Goal: Contribute content: Contribute content

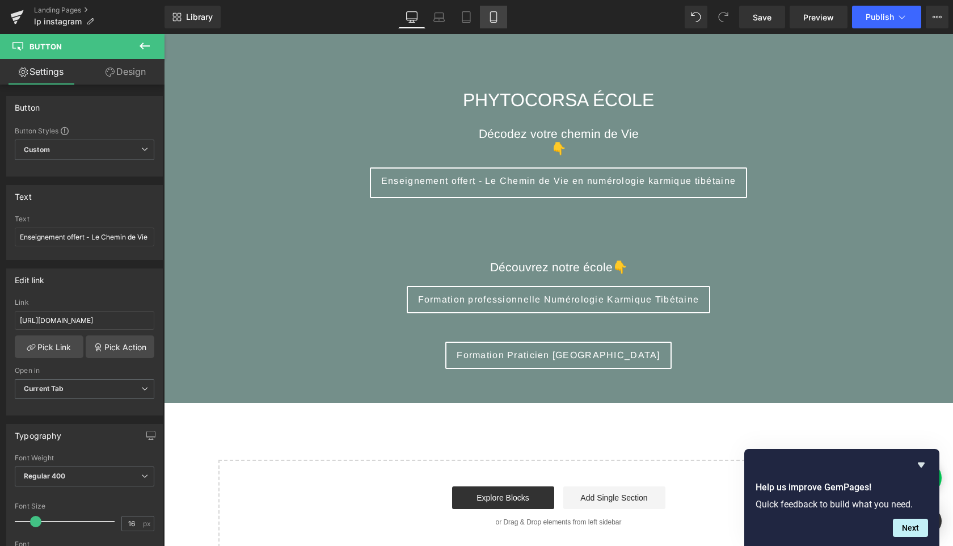
click at [491, 20] on icon at bounding box center [493, 20] width 6 height 0
type input "100"
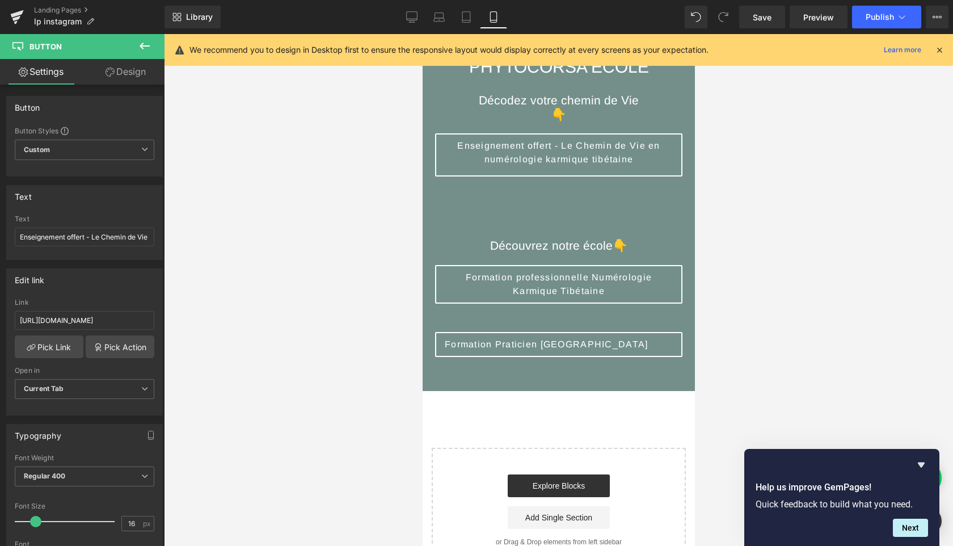
click at [148, 44] on icon at bounding box center [145, 46] width 14 height 14
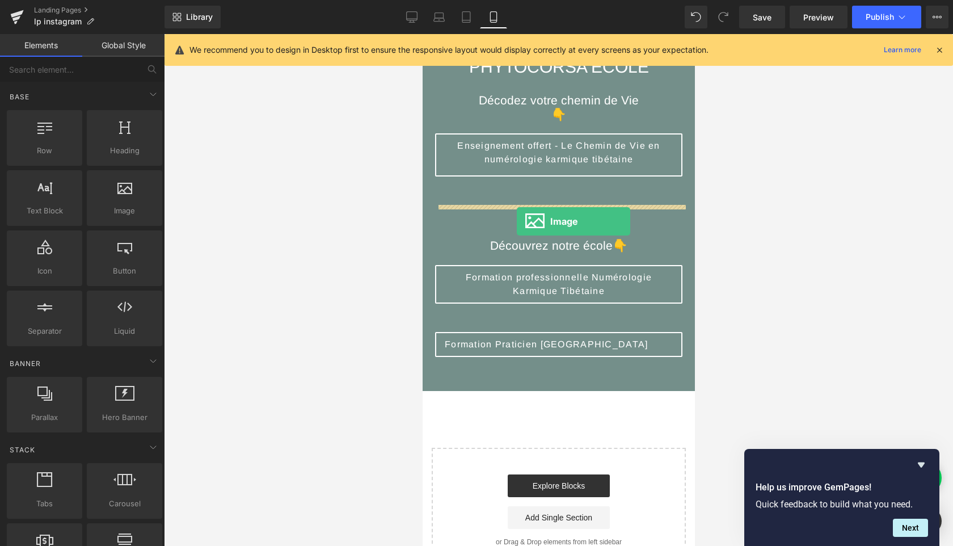
drag, startPoint x: 536, startPoint y: 227, endPoint x: 516, endPoint y: 221, distance: 20.7
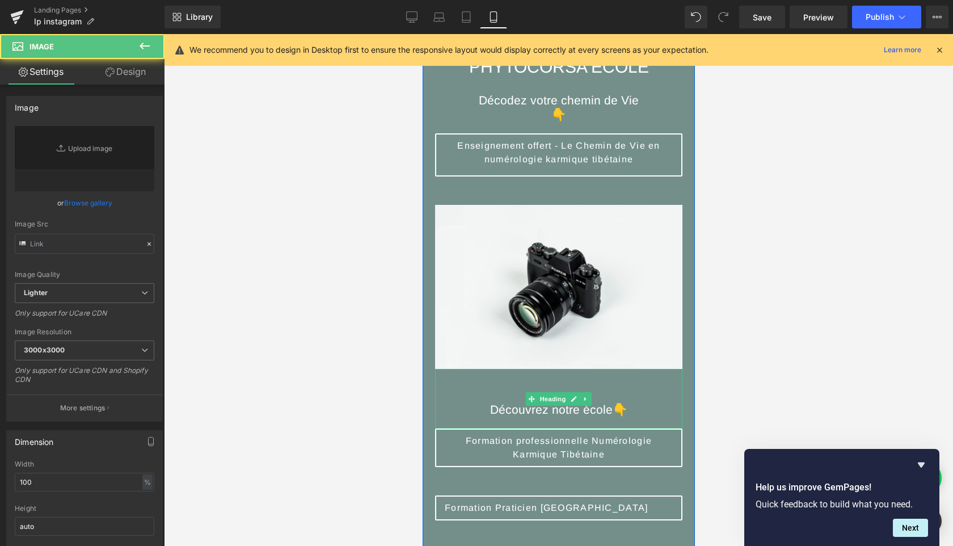
type input "//[DOMAIN_NAME][URL]"
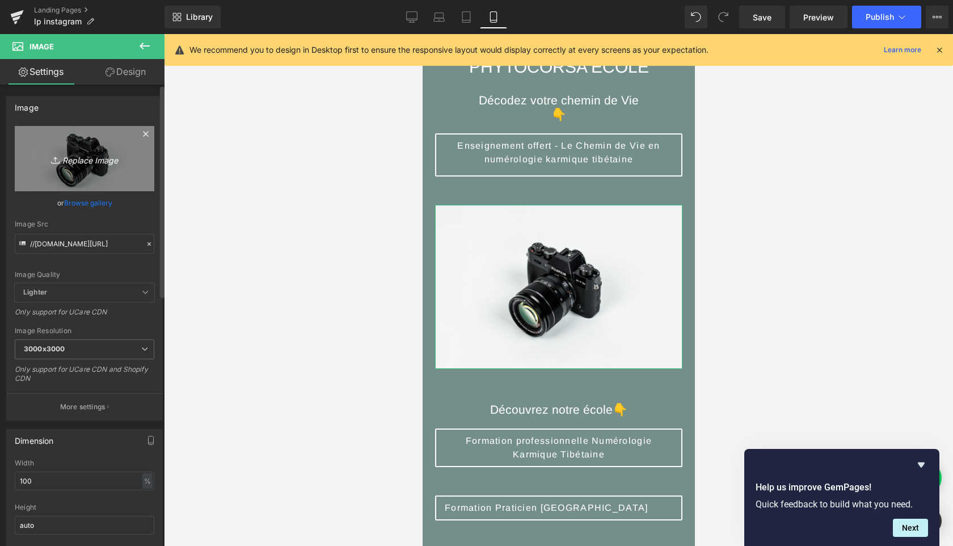
click at [81, 158] on icon "Replace Image" at bounding box center [84, 159] width 91 height 14
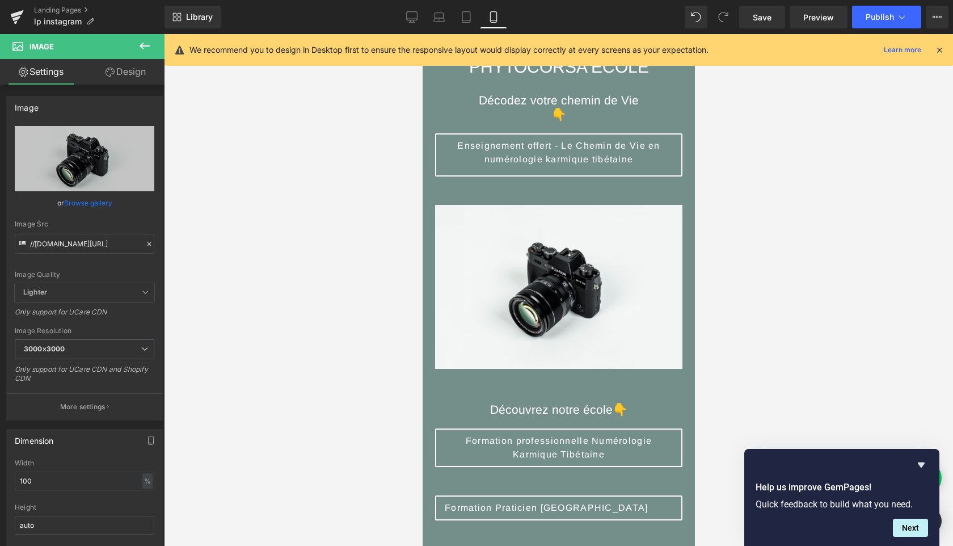
type input "C:\fakepath\dorge copie.png"
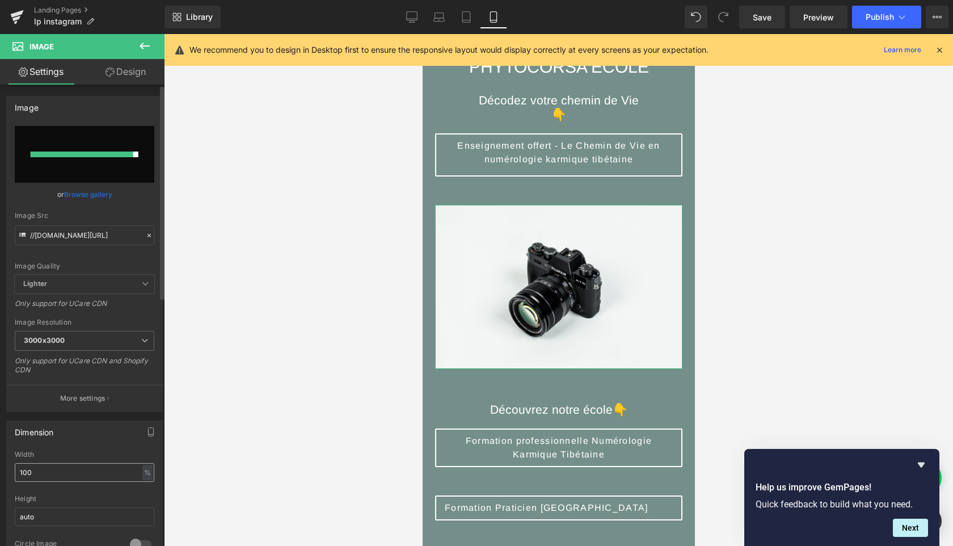
type input "[URL][DOMAIN_NAME]"
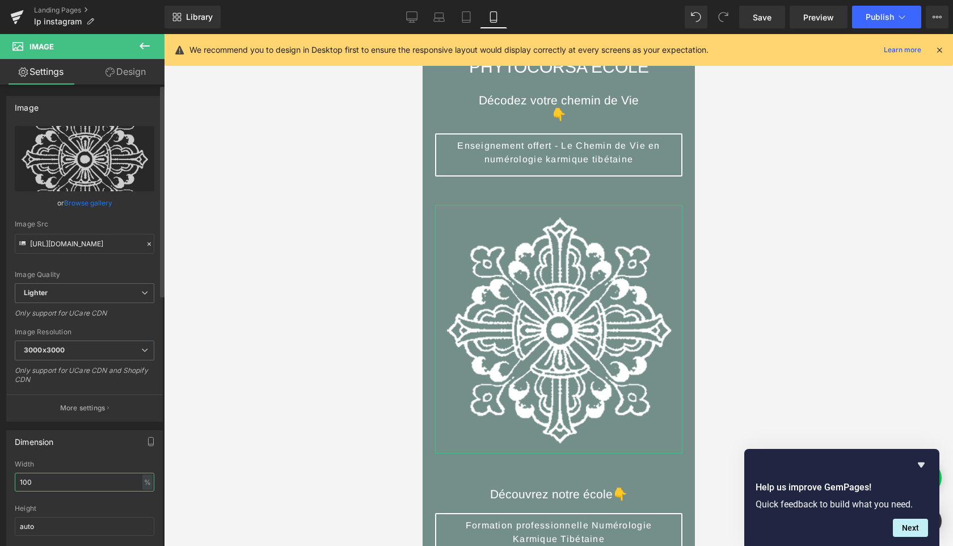
click at [49, 474] on input "100" at bounding box center [85, 482] width 140 height 19
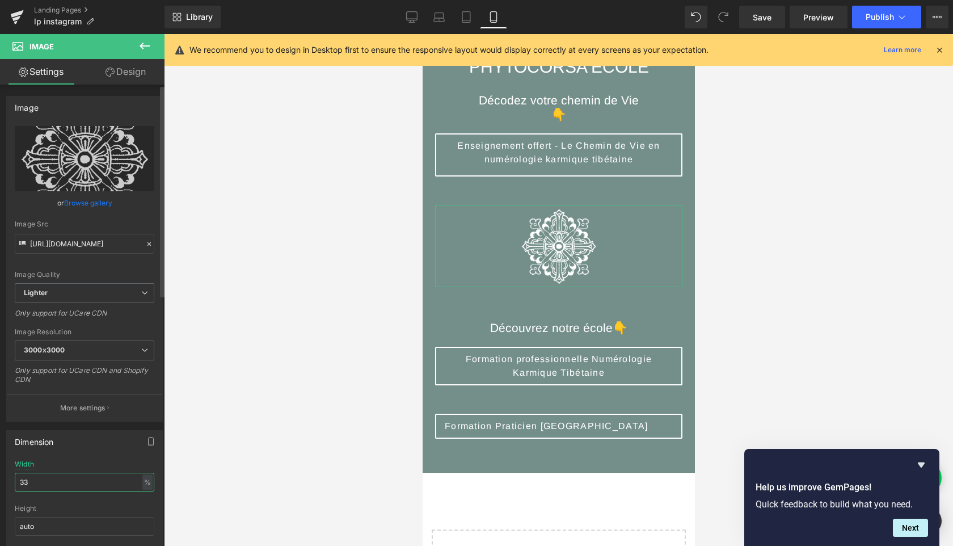
type input "3"
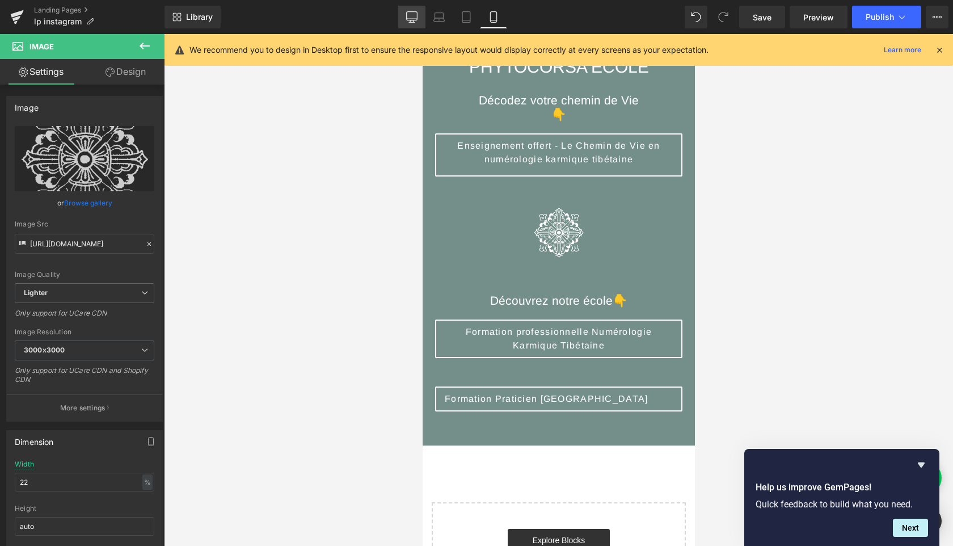
click at [415, 16] on icon at bounding box center [411, 16] width 11 height 11
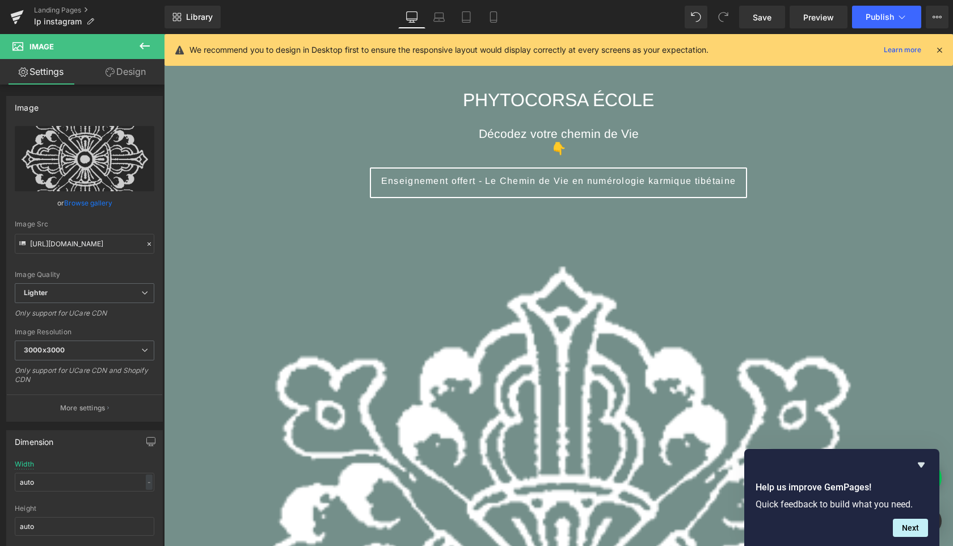
scroll to position [21, 0]
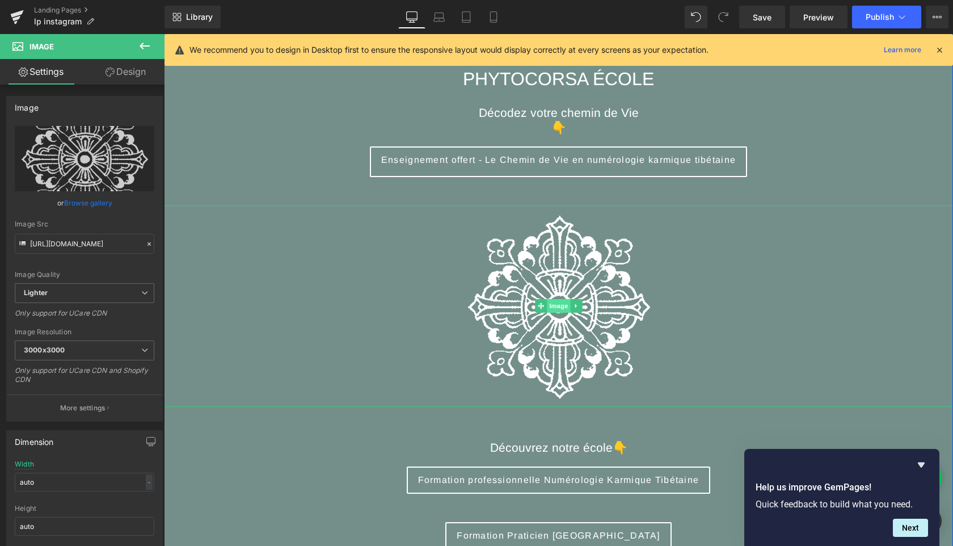
click at [561, 306] on span "Image" at bounding box center [559, 306] width 24 height 14
click at [69, 480] on input "auto" at bounding box center [85, 482] width 140 height 19
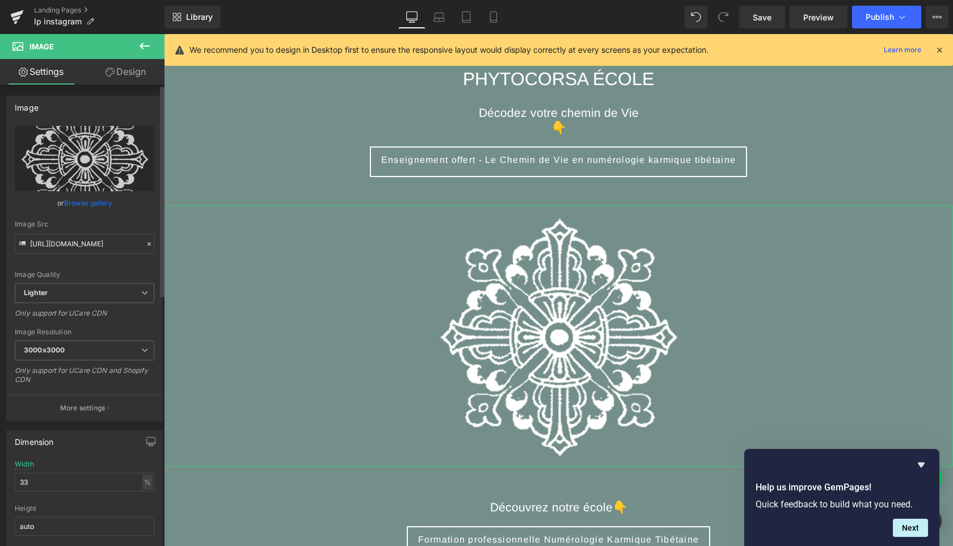
click at [108, 451] on div "Dimension" at bounding box center [85, 442] width 156 height 22
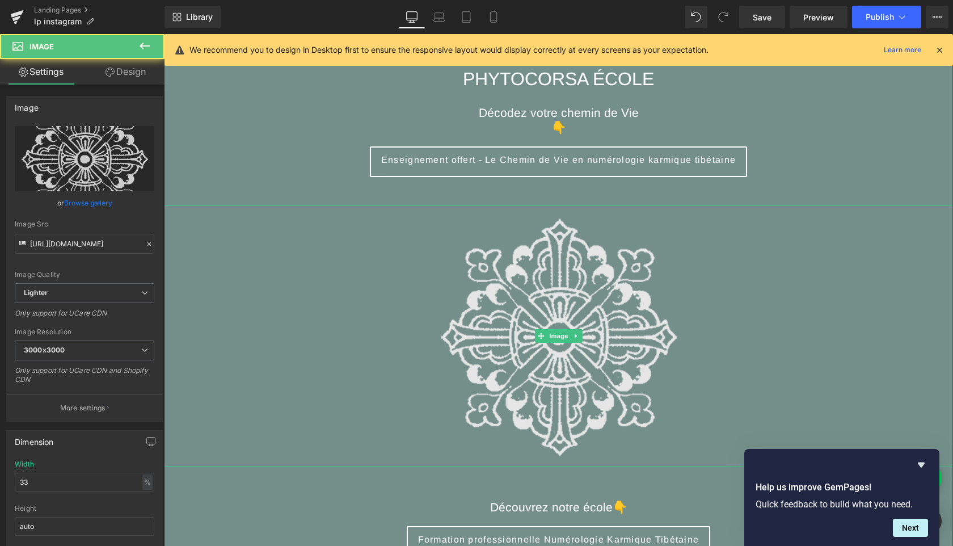
click at [509, 334] on img at bounding box center [558, 335] width 261 height 261
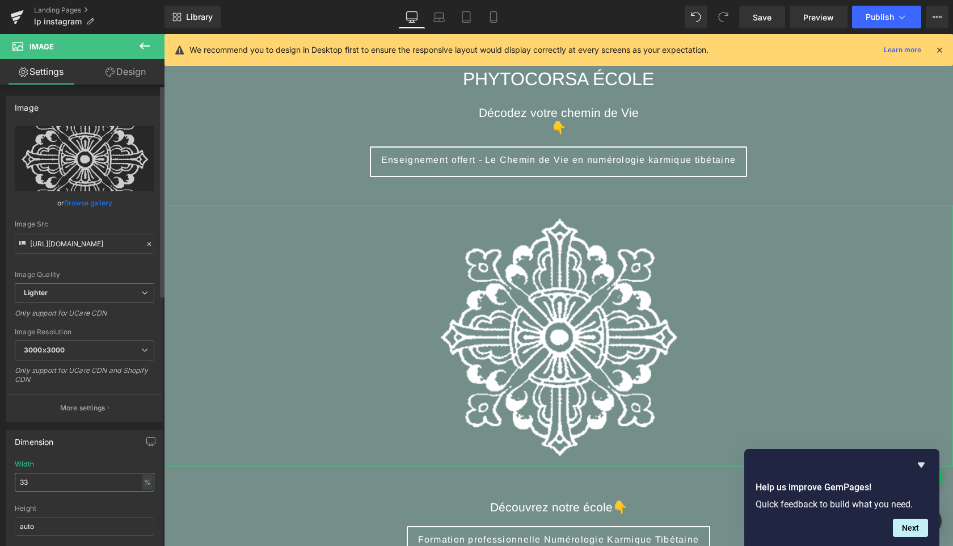
click at [88, 478] on input "33" at bounding box center [85, 482] width 140 height 19
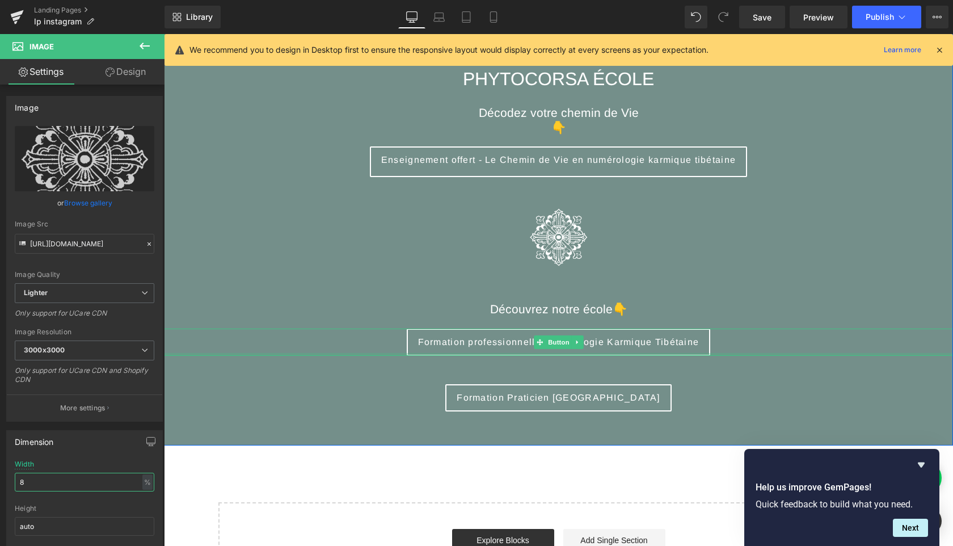
scroll to position [0, 0]
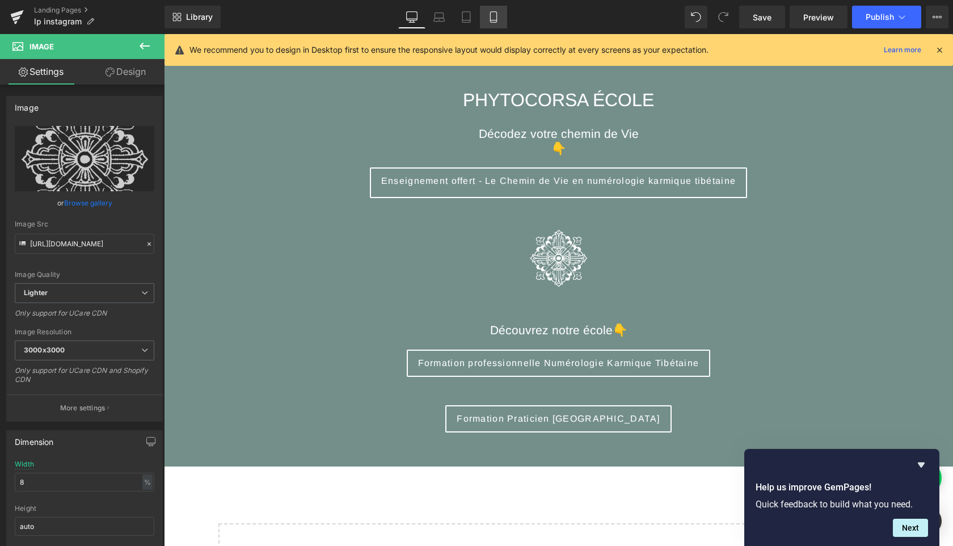
click at [496, 17] on icon at bounding box center [493, 16] width 11 height 11
type input "22"
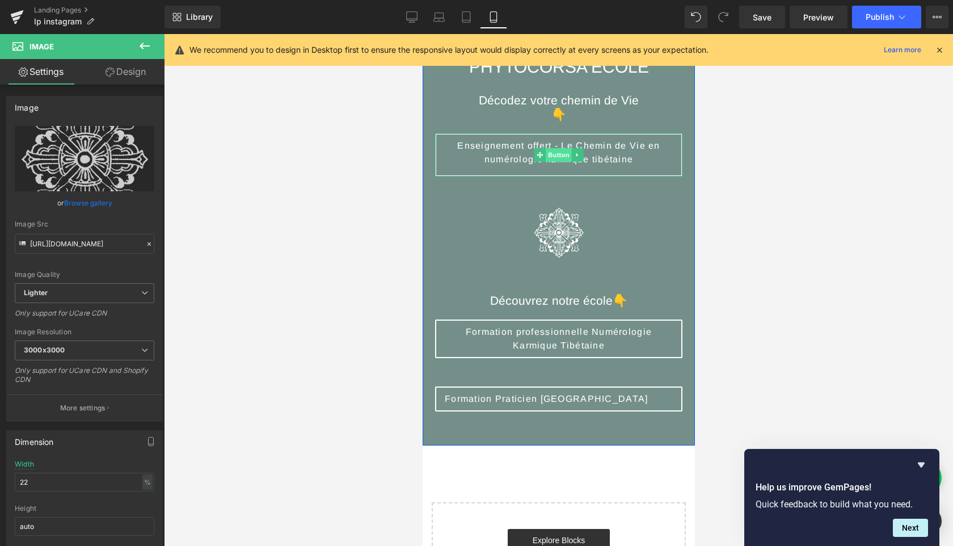
click at [559, 150] on span "Button" at bounding box center [558, 155] width 26 height 14
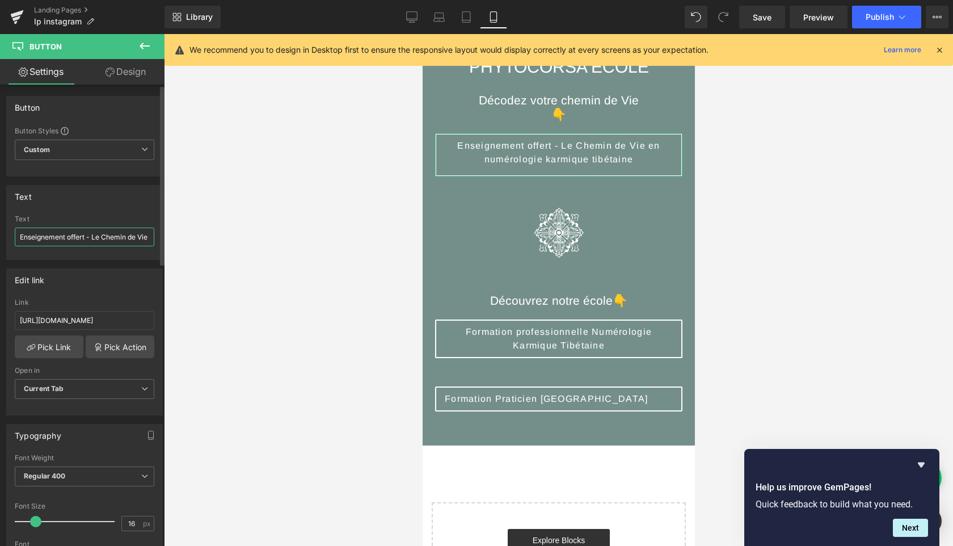
click at [90, 240] on input "Enseignement offert - Le Chemin de Vie en numérologie karmique tibétaine" at bounding box center [85, 237] width 140 height 19
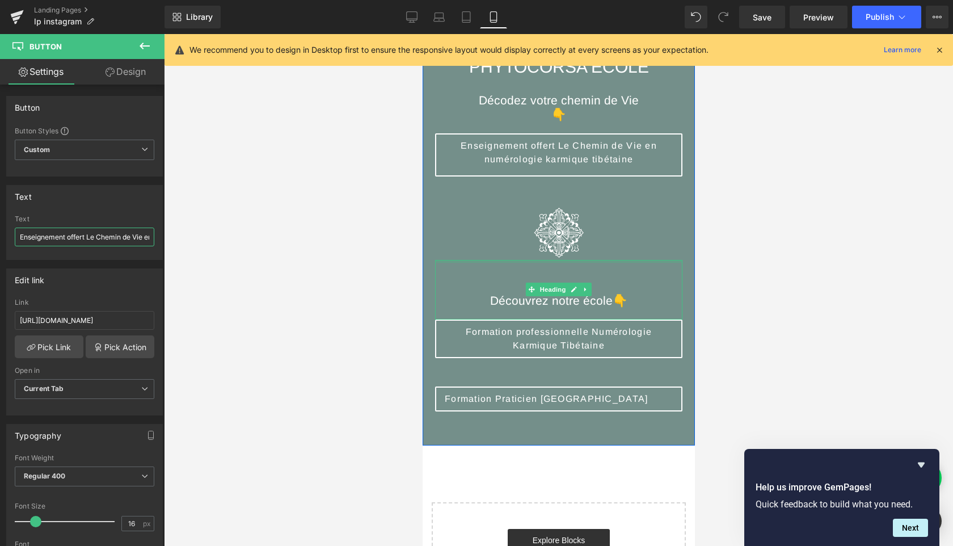
paste input "🎁"
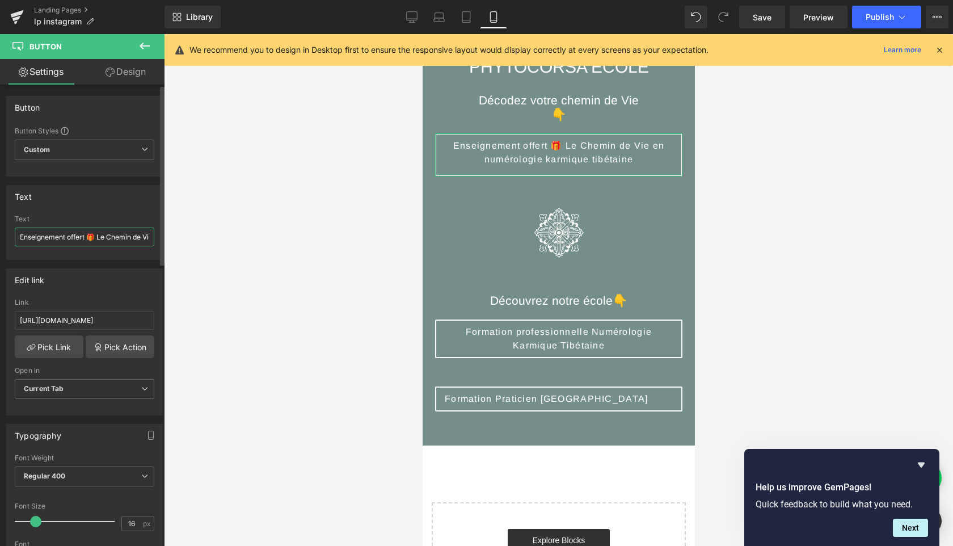
click at [109, 238] on input "Enseignement offert 🎁 Le Chemin de Vie en numérologie karmique tibétaine" at bounding box center [85, 237] width 140 height 19
click at [117, 240] on input "Enseignement offert 🎁 Le chemin de Vie en numérologie karmique tibétaine" at bounding box center [85, 237] width 140 height 19
click at [101, 238] on input "Enseignement offert 🎁 Le chemin de Vie en Numérologie karmique tibétaine" at bounding box center [85, 237] width 140 height 19
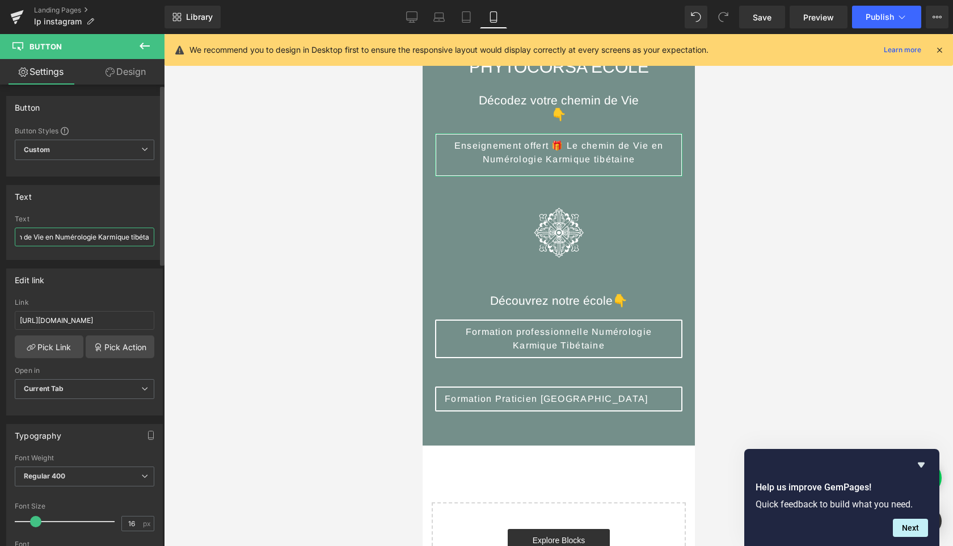
scroll to position [0, 122]
click at [119, 238] on input "Enseignement offert 🎁 Le chemin de Vie en Numérologie Karmique tibétaine" at bounding box center [85, 237] width 140 height 19
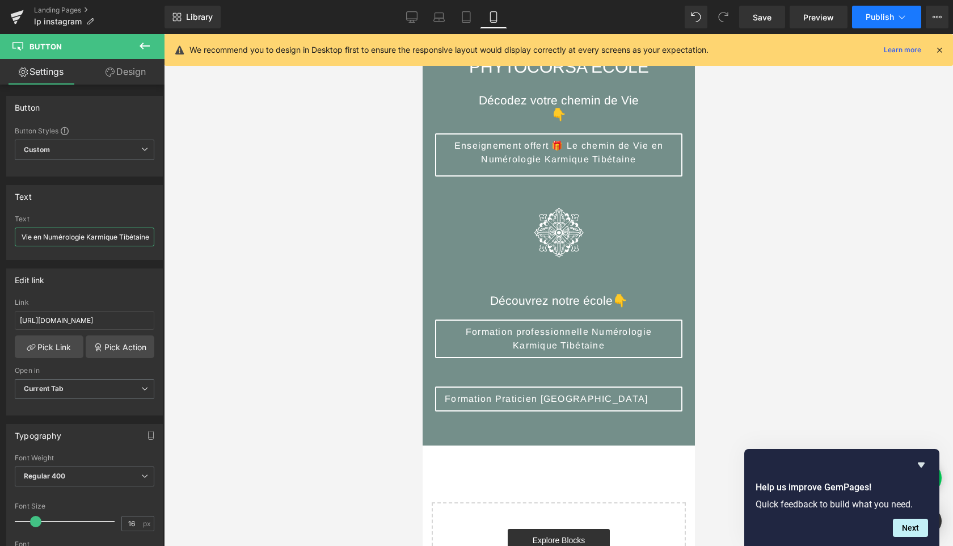
type input "Enseignement offert 🎁 Le chemin de Vie en Numérologie Karmique Tibétaine"
click at [878, 20] on span "Publish" at bounding box center [880, 16] width 28 height 9
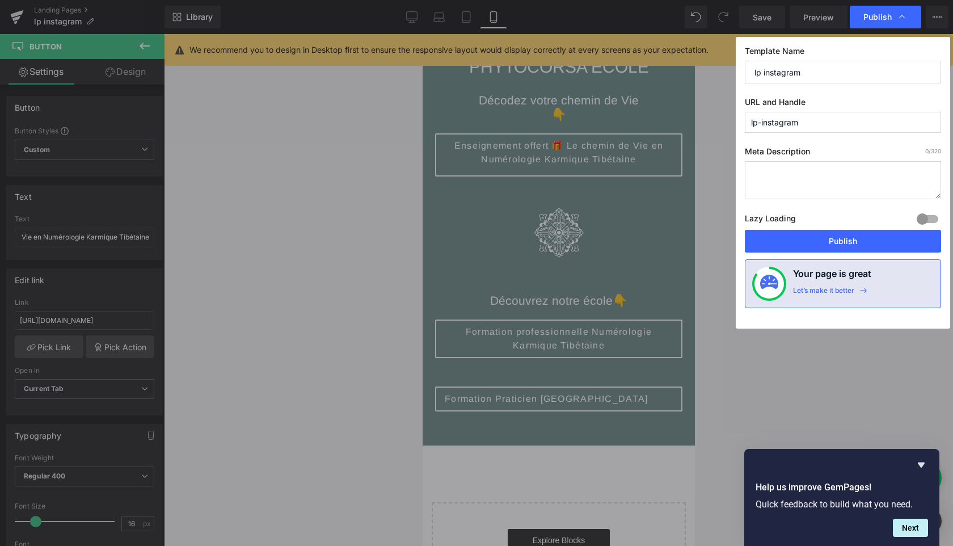
scroll to position [0, 0]
click at [834, 244] on button "Publish" at bounding box center [843, 241] width 196 height 23
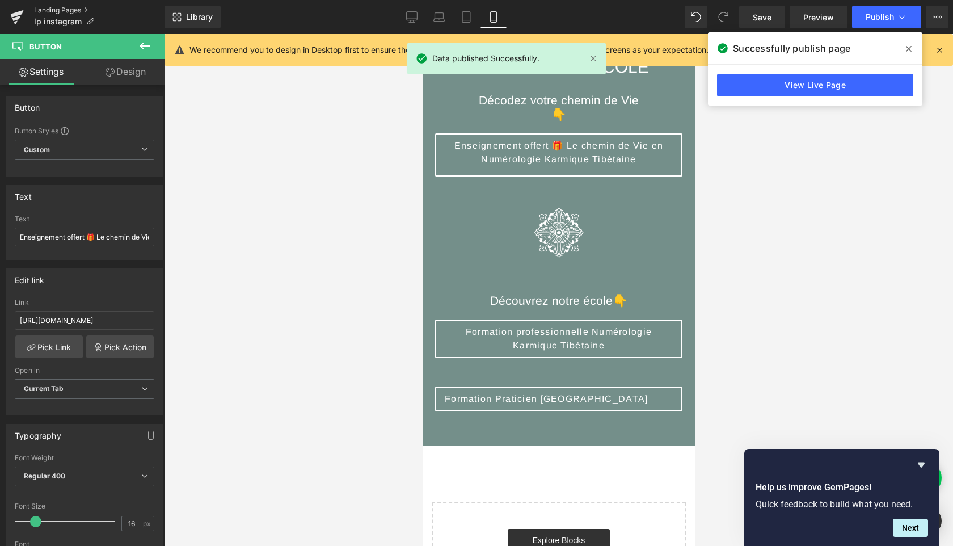
click at [68, 10] on link "Landing Pages" at bounding box center [99, 10] width 131 height 9
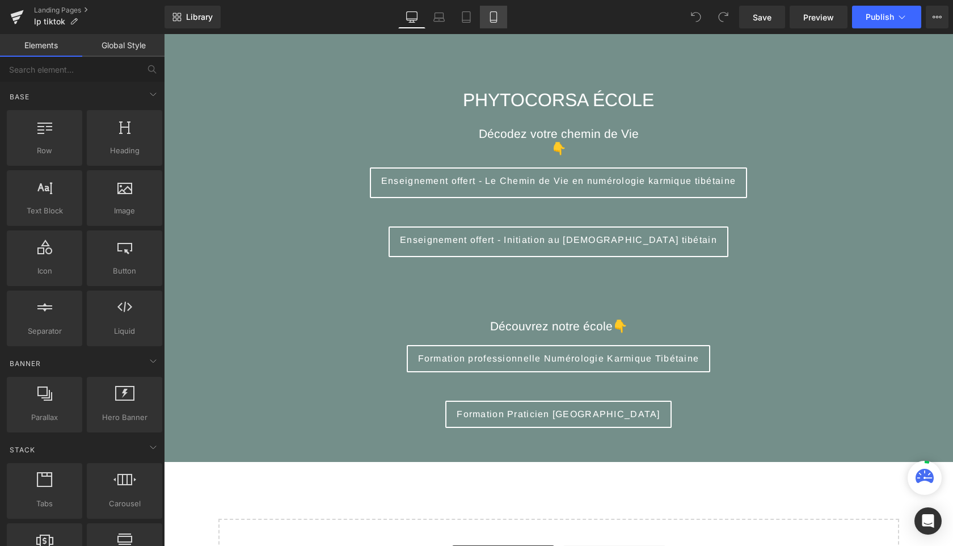
click at [495, 21] on icon at bounding box center [493, 16] width 11 height 11
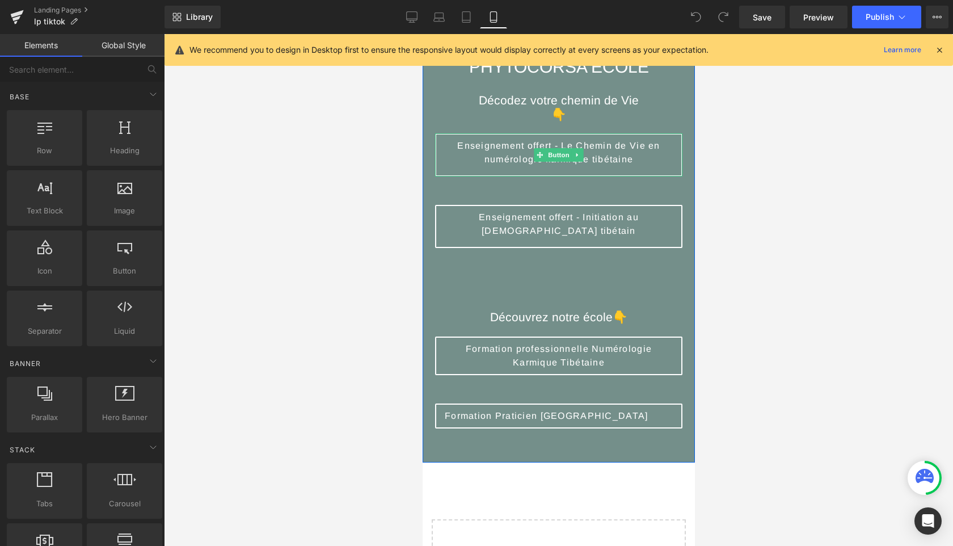
click at [557, 143] on span "Enseignement offert - Le Chemin de Vie en numérologie karmique tibétaine" at bounding box center [558, 152] width 228 height 27
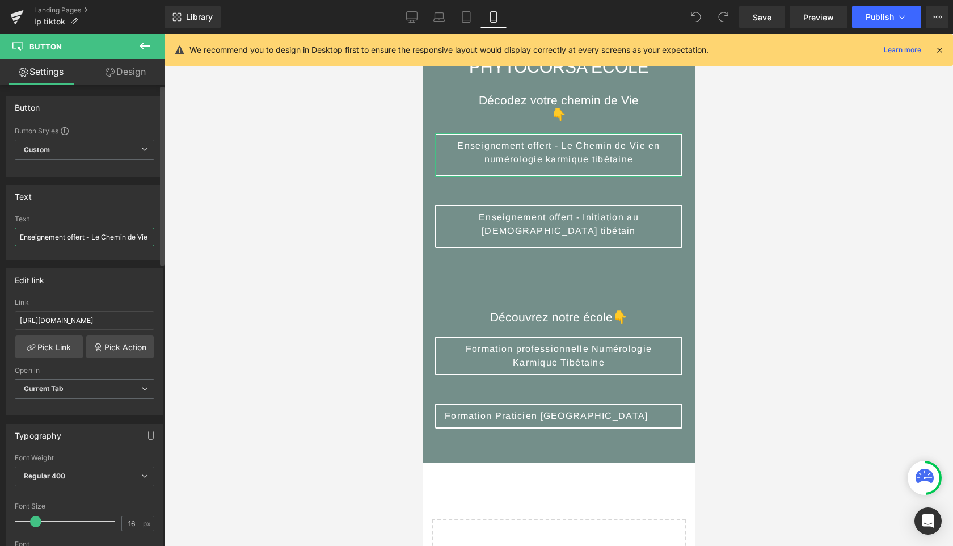
click at [90, 240] on input "Enseignement offert - Le Chemin de Vie en numérologie karmique tibétaine" at bounding box center [85, 237] width 140 height 19
type input "Enseignement offert 🎁 Le Chemin de Vie en numérologie karmique tibétaine"
click at [144, 44] on icon at bounding box center [145, 46] width 14 height 14
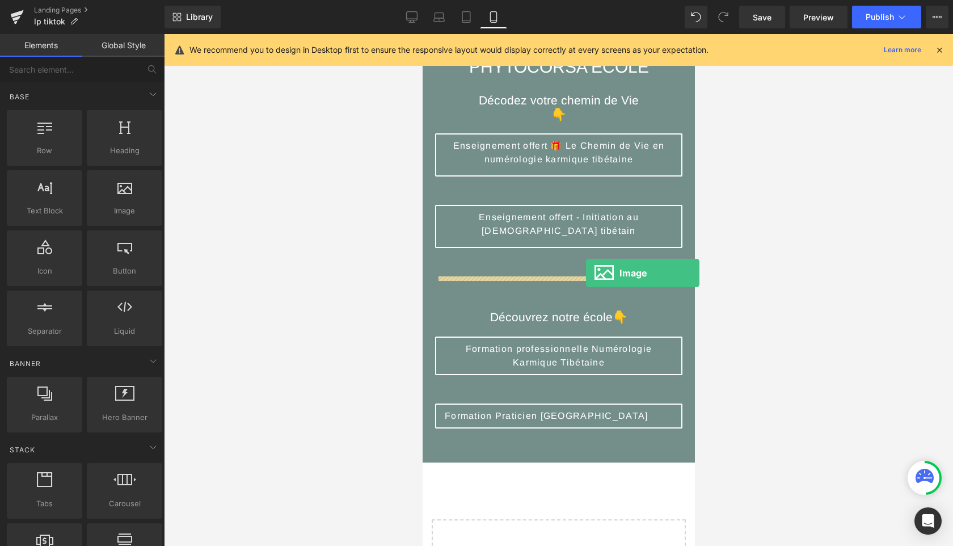
drag, startPoint x: 536, startPoint y: 241, endPoint x: 585, endPoint y: 273, distance: 59.0
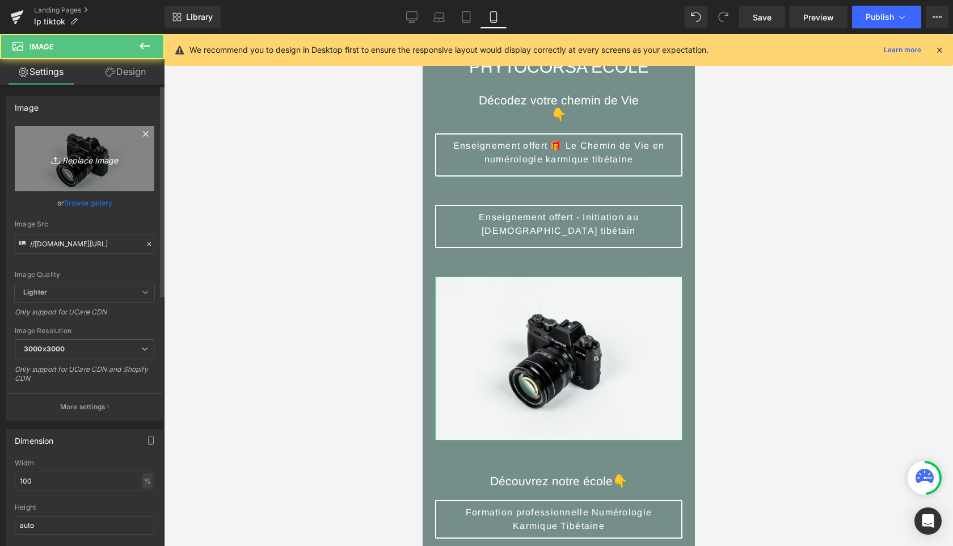
click at [89, 153] on icon "Replace Image" at bounding box center [84, 159] width 91 height 14
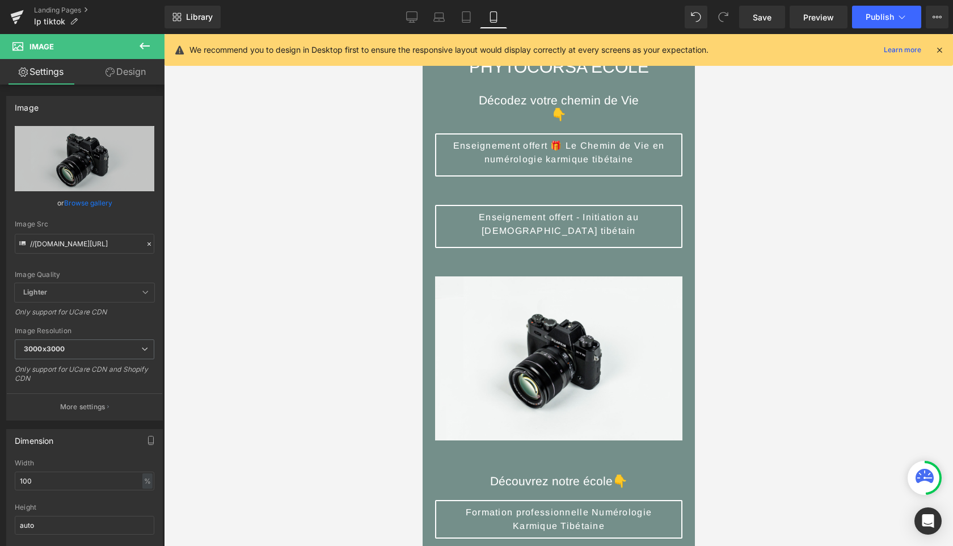
type input "C:\fakepath\dorge copie.png"
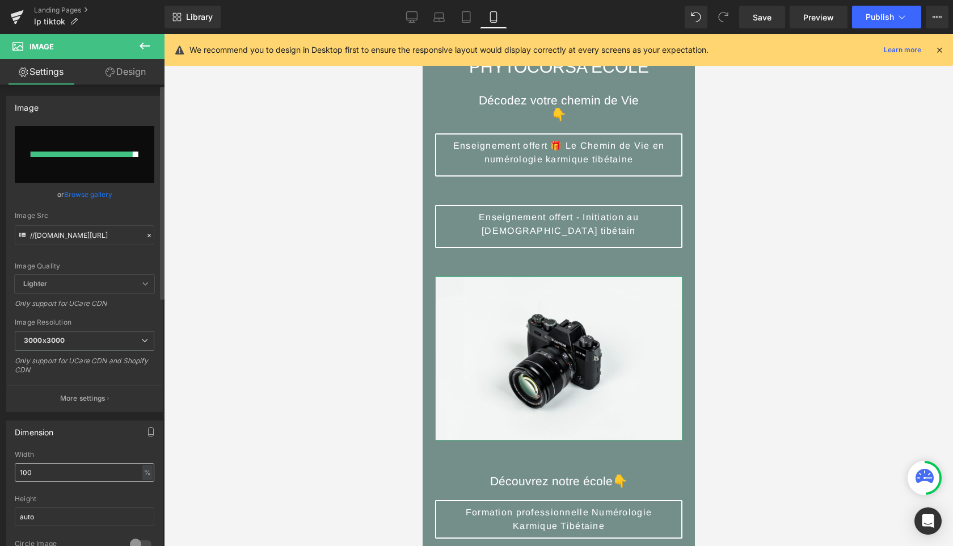
type input "https://ucarecdn.com/6b6eec17-232c-40e3-ae53-591ae7611e15/-/format/auto/-/previ…"
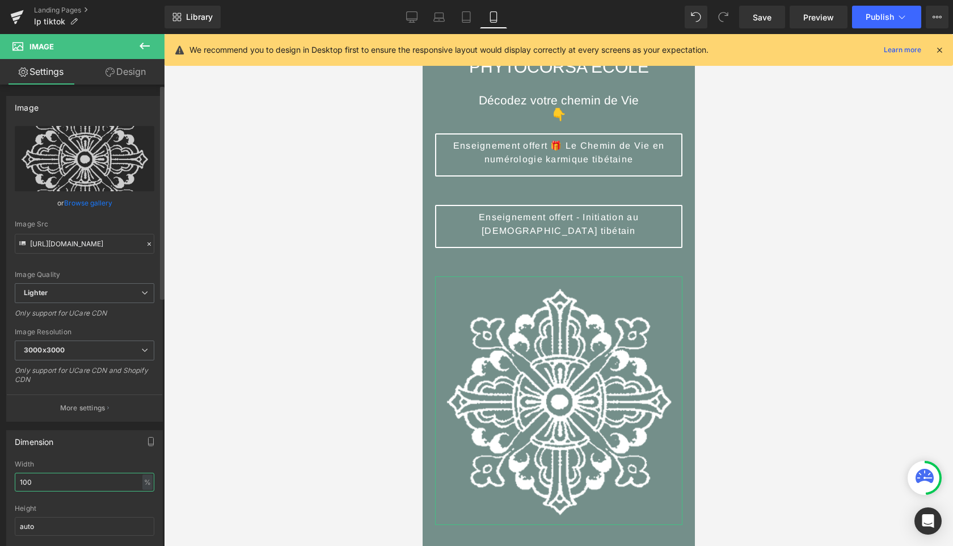
click at [60, 475] on input "100" at bounding box center [85, 482] width 140 height 19
type input "22"
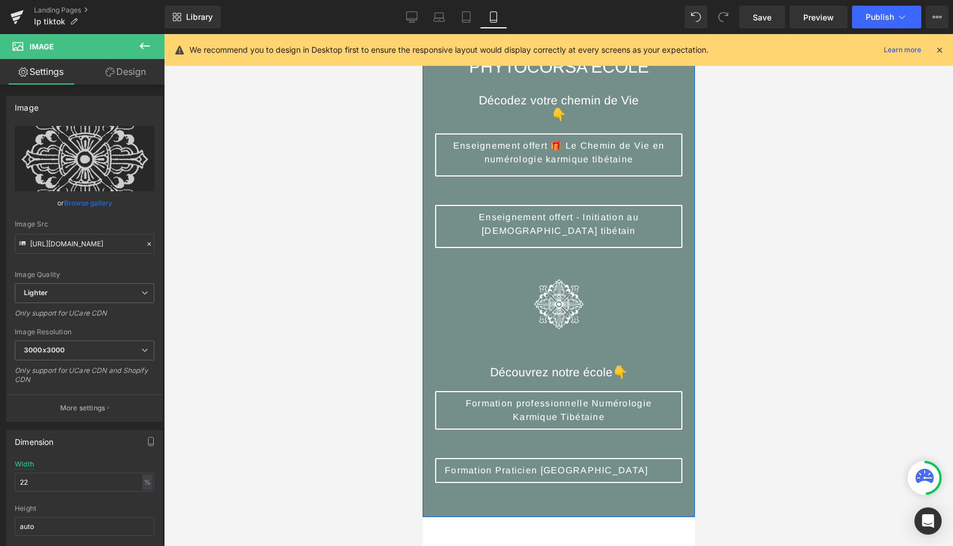
click at [631, 158] on span "Enseignement offert 🎁 Le Chemin de Vie en numérologie karmique tibétaine" at bounding box center [558, 152] width 228 height 27
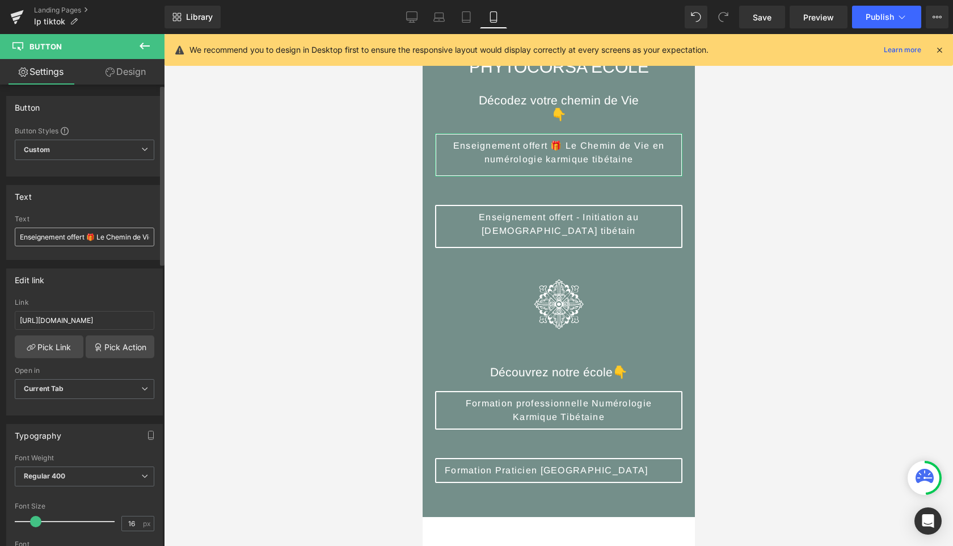
click at [108, 237] on input "Enseignement offert 🎁 Le Chemin de Vie en numérologie karmique tibétaine" at bounding box center [85, 237] width 140 height 19
click at [125, 238] on input "Enseignement offert 🎁 Le chemin de Vie en numérologie karmique tibétaine" at bounding box center [85, 237] width 140 height 19
click at [136, 239] on input "Enseignement offert 🎁 Le chemin de Vie en Numérologie karmique tibétaine" at bounding box center [85, 237] width 140 height 19
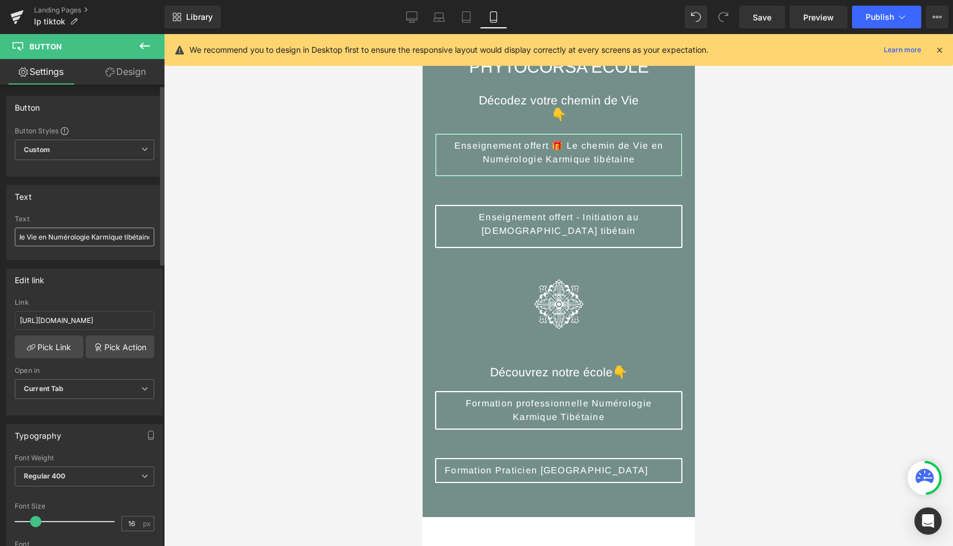
scroll to position [0, 115]
click at [125, 238] on input "Enseignement offert 🎁 Le chemin de Vie en Numérologie Karmique tibétaine" at bounding box center [85, 237] width 140 height 19
type input "Enseignement offert 🎁 Le chemin de Vie en Numérologie Karmique Tibétaine"
click at [756, 228] on div at bounding box center [558, 290] width 789 height 512
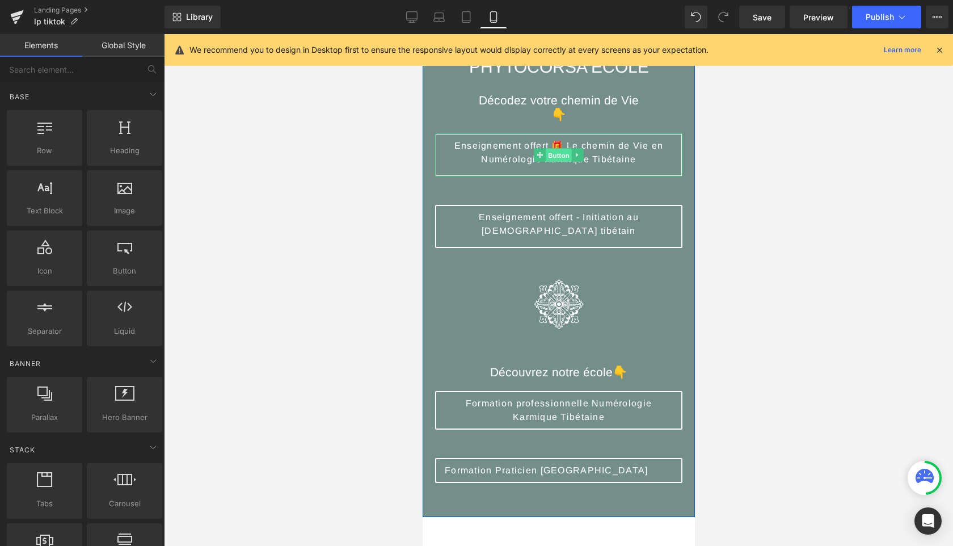
click at [556, 157] on span "Button" at bounding box center [558, 156] width 26 height 14
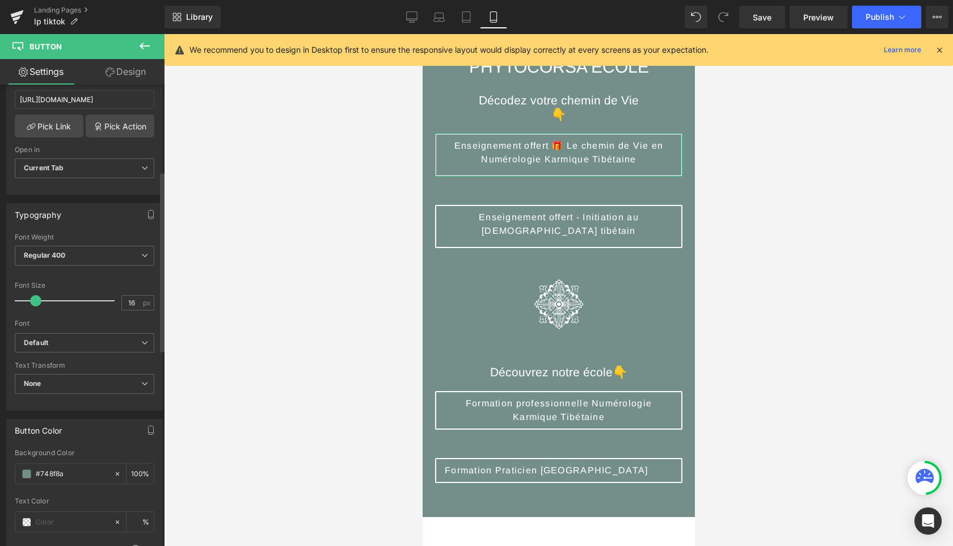
scroll to position [222, 0]
click at [941, 52] on icon at bounding box center [940, 50] width 10 height 10
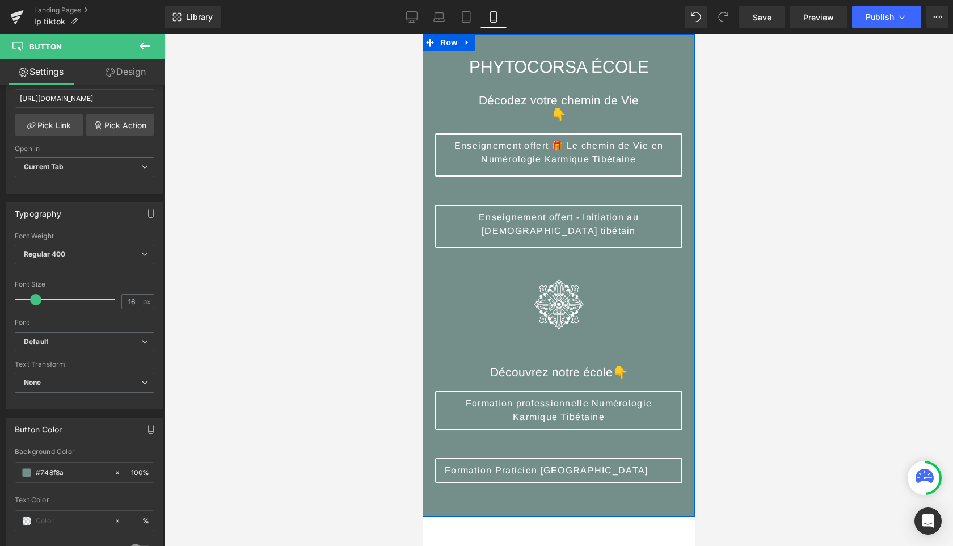
click at [615, 44] on div "PHYTOCORSA ÉCOLE Heading Décodez votre chemin de Vie 👇 Heading Enseignement off…" at bounding box center [558, 275] width 272 height 483
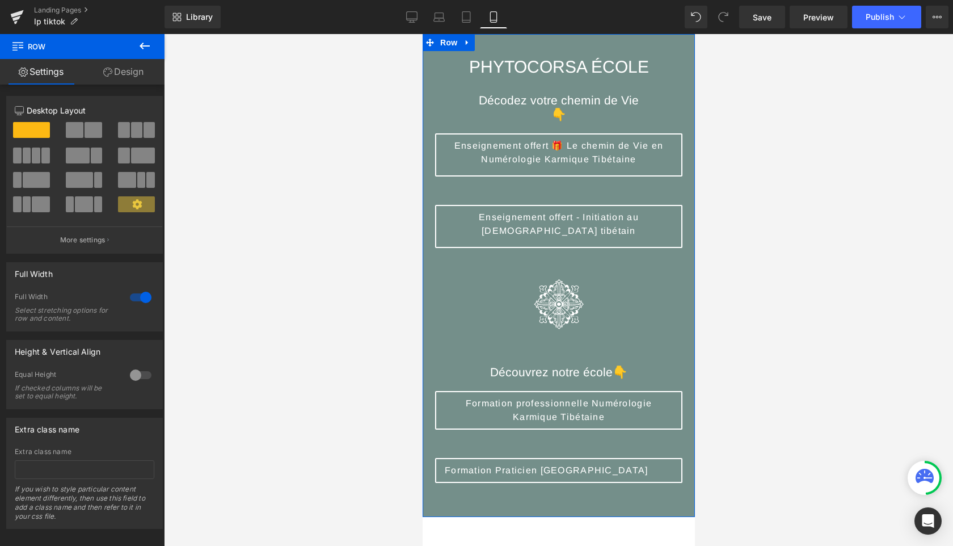
click at [127, 74] on link "Design" at bounding box center [123, 72] width 82 height 26
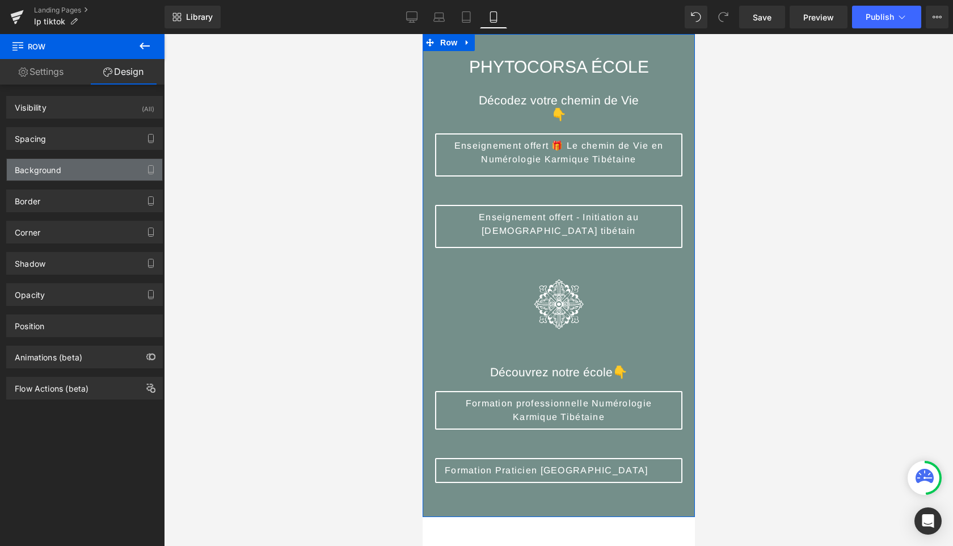
click at [62, 170] on div "Background" at bounding box center [85, 170] width 156 height 22
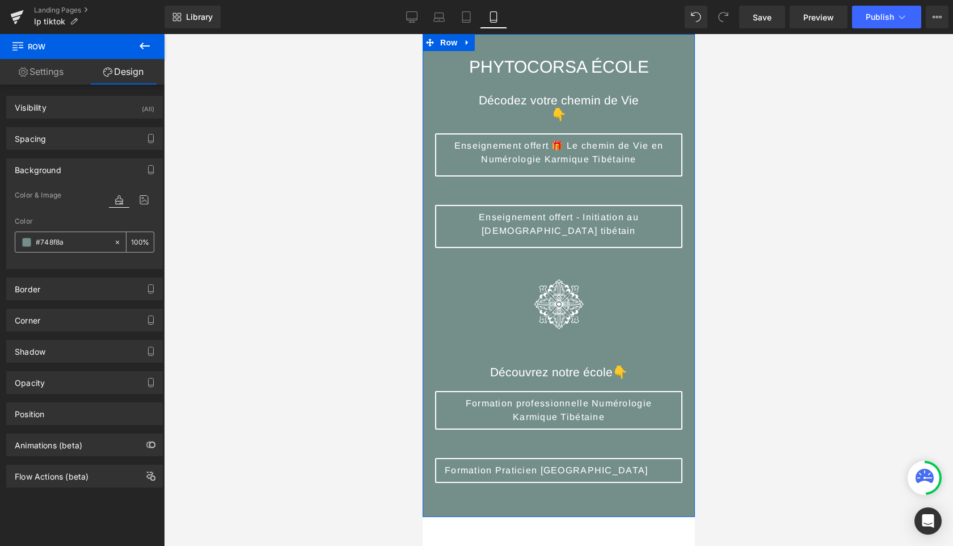
click at [79, 239] on input "#748f8a" at bounding box center [72, 242] width 73 height 12
click at [26, 240] on span at bounding box center [26, 242] width 9 height 9
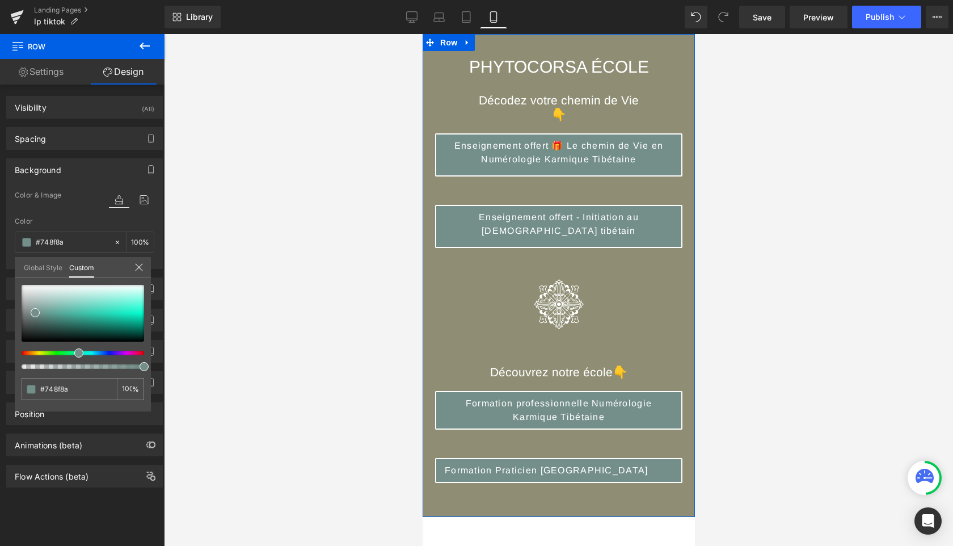
type input "#8f8e74"
type input "#8f8d74"
type input "#8f8c74"
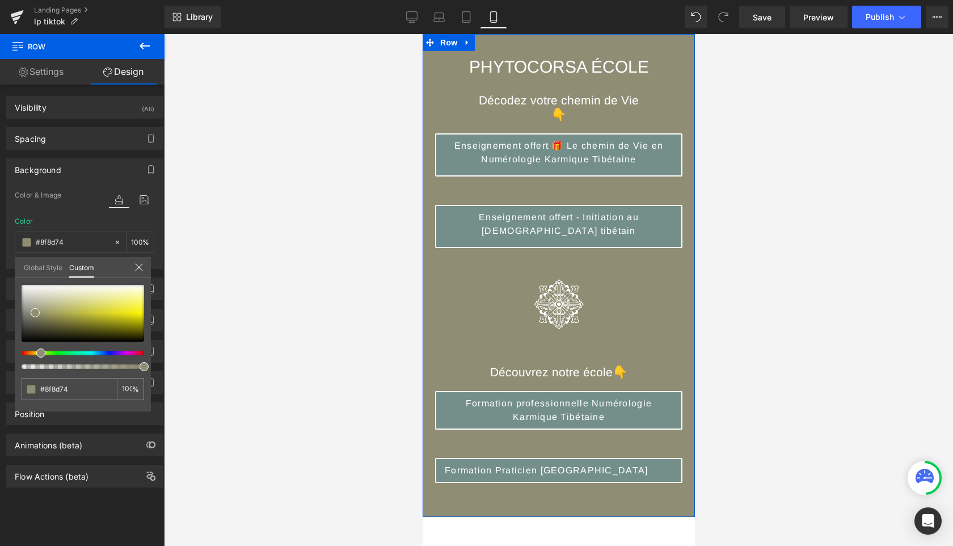
type input "#8f8c74"
type input "#8f8a74"
type input "#8f8874"
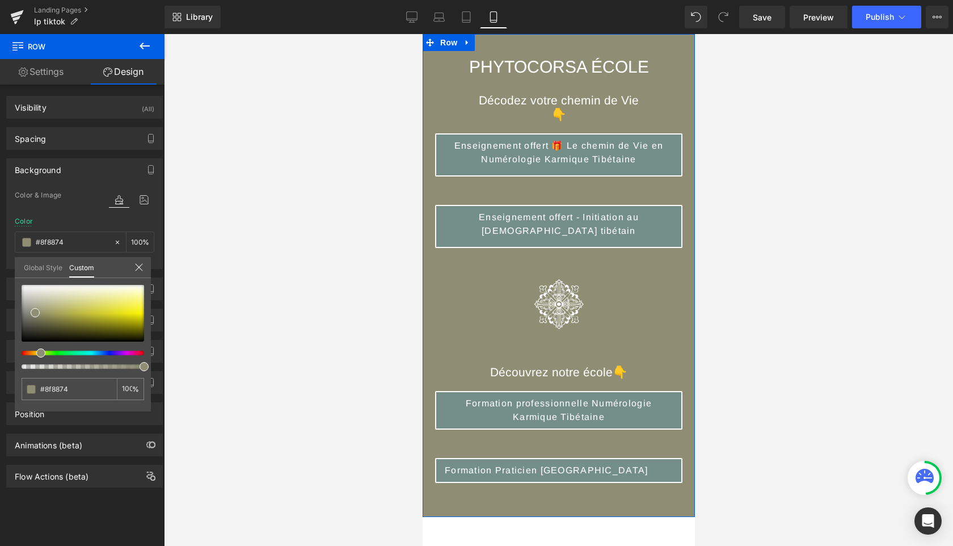
type input "#8f8774"
type input "#8f8574"
type input "#8f8474"
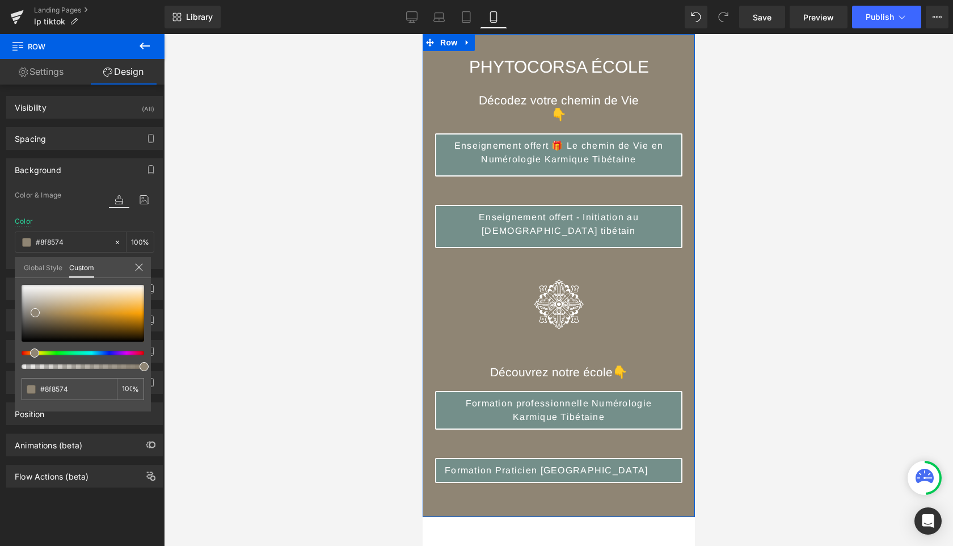
type input "#8f8474"
type input "#8f8374"
type input "#8f8274"
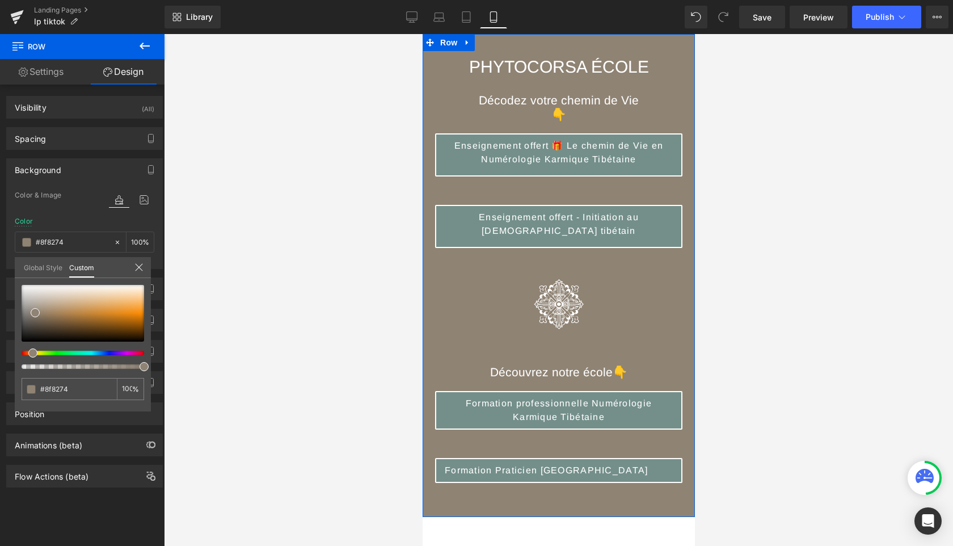
type input "#8f8174"
type input "#8f7f74"
type input "#8f7e74"
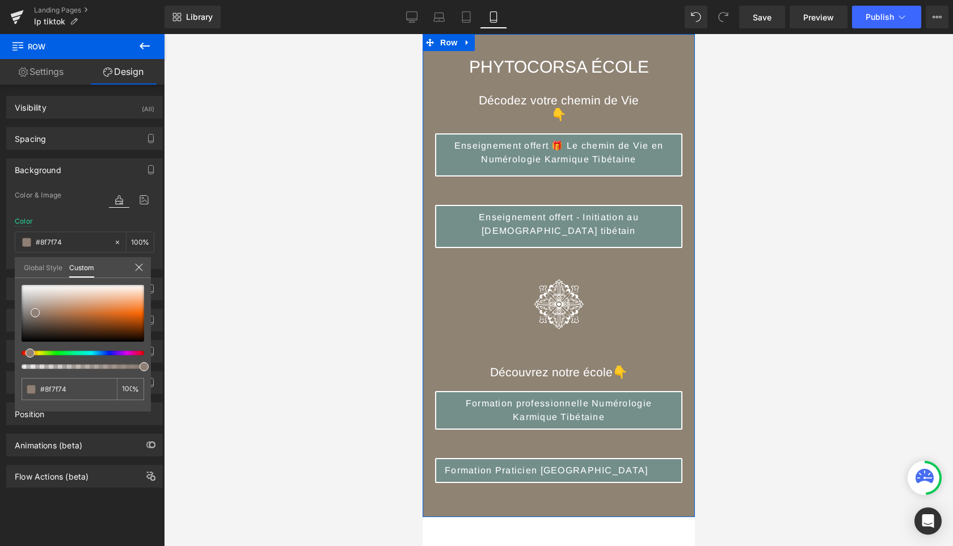
type input "#8f7e74"
type input "#8f7c74"
type input "#8f7a74"
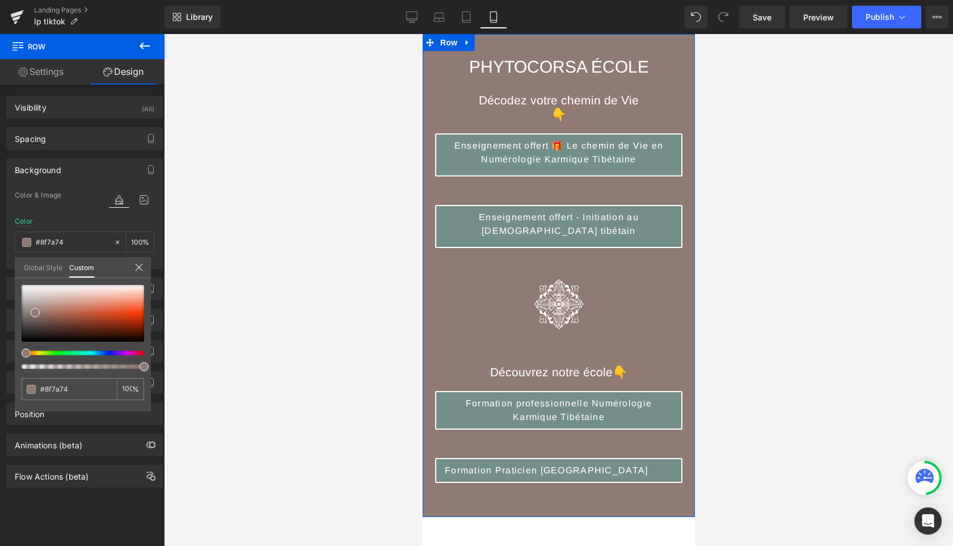
type input "#8f7974"
type input "#8f7874"
type input "#8f7774"
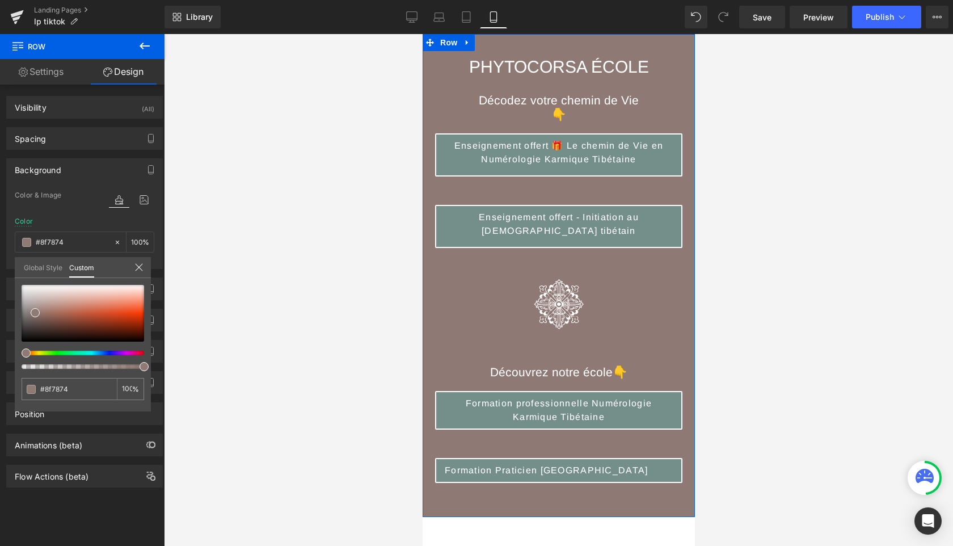
type input "#8f7774"
type input "#8f7674"
type input "#8f7574"
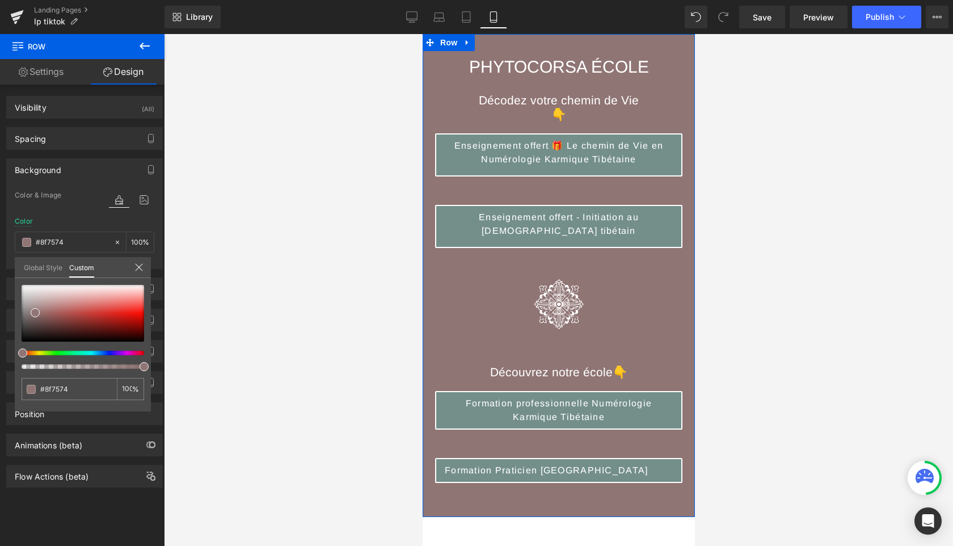
type input "#8f7474"
type input "#8f7574"
type input "#8f7674"
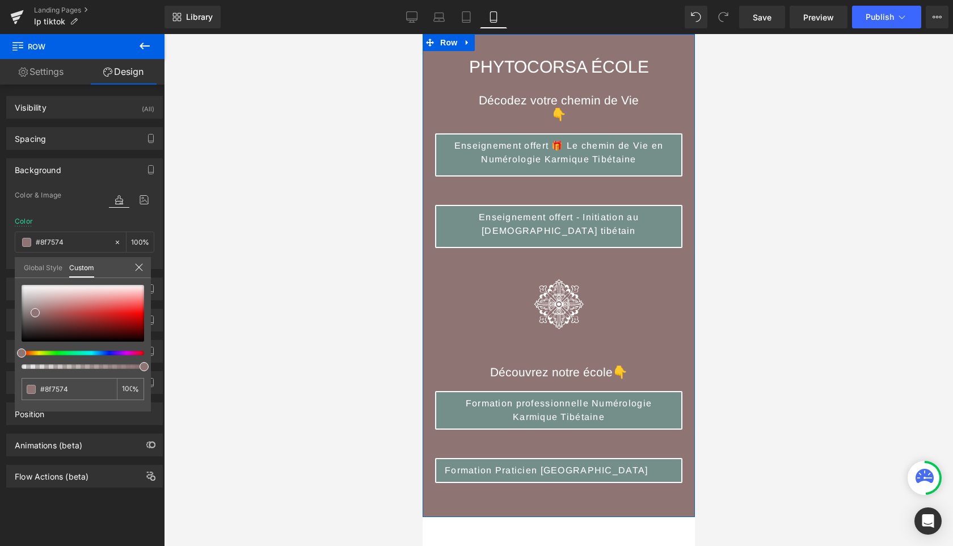
type input "#8f7674"
type input "#8f7774"
type input "#8f7874"
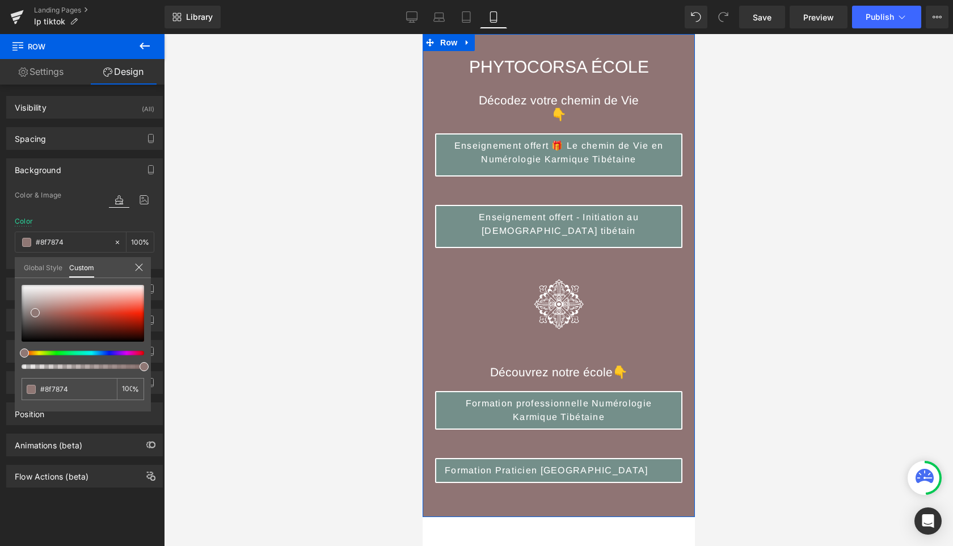
type input "#8f7974"
type input "#8f7a74"
type input "#8f7b74"
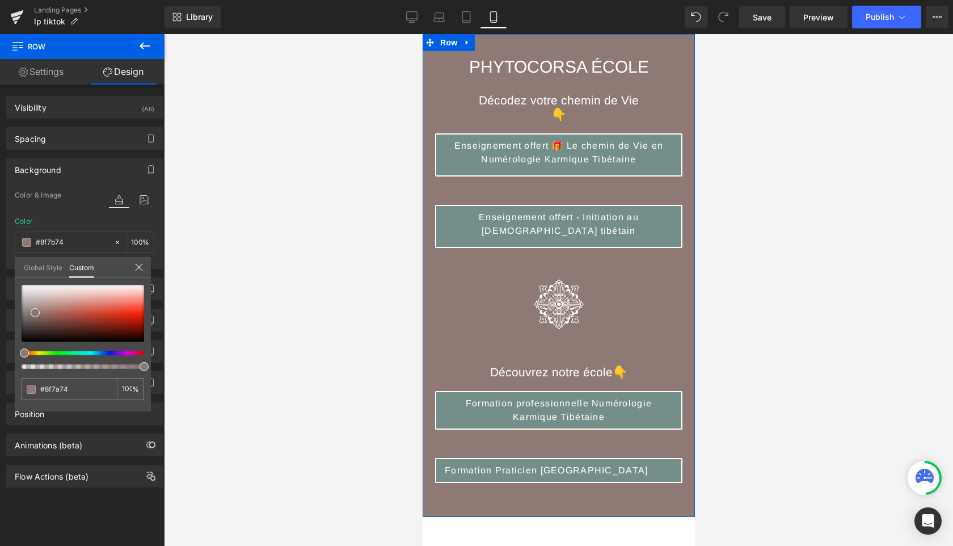
type input "#8f7b74"
type input "#8f7c74"
type input "#8f7e74"
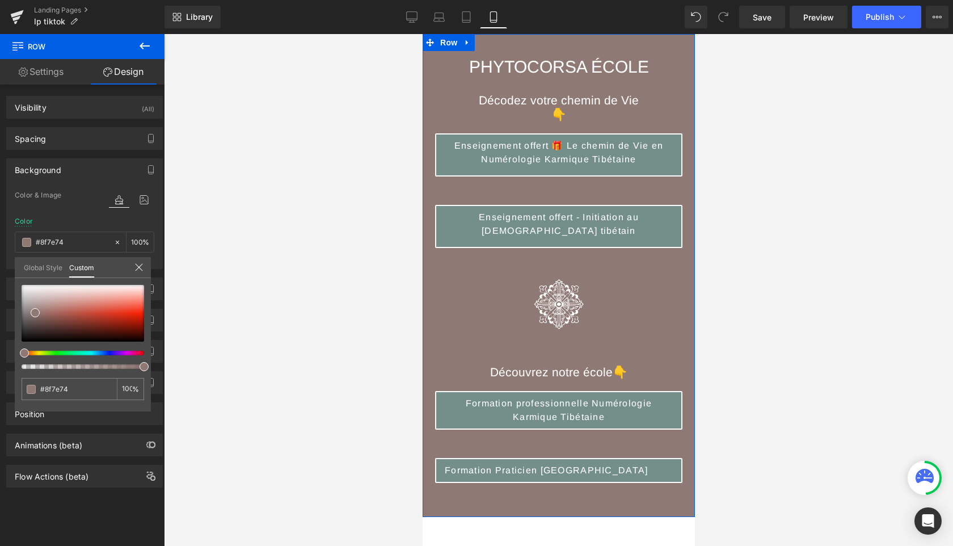
type input "#8f7f74"
type input "#8f8074"
drag, startPoint x: 36, startPoint y: 351, endPoint x: 26, endPoint y: 351, distance: 10.2
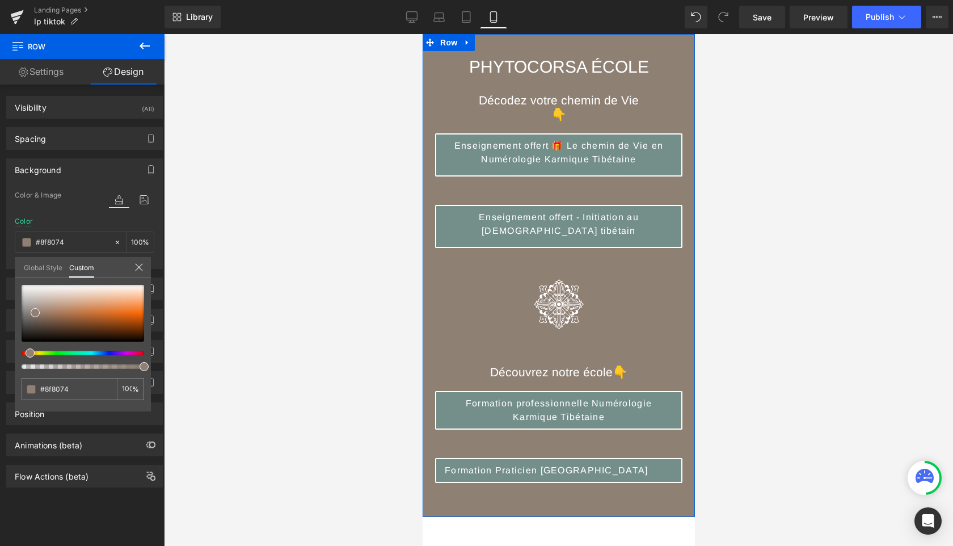
click at [26, 351] on div at bounding box center [78, 353] width 123 height 5
type input "#7a5333"
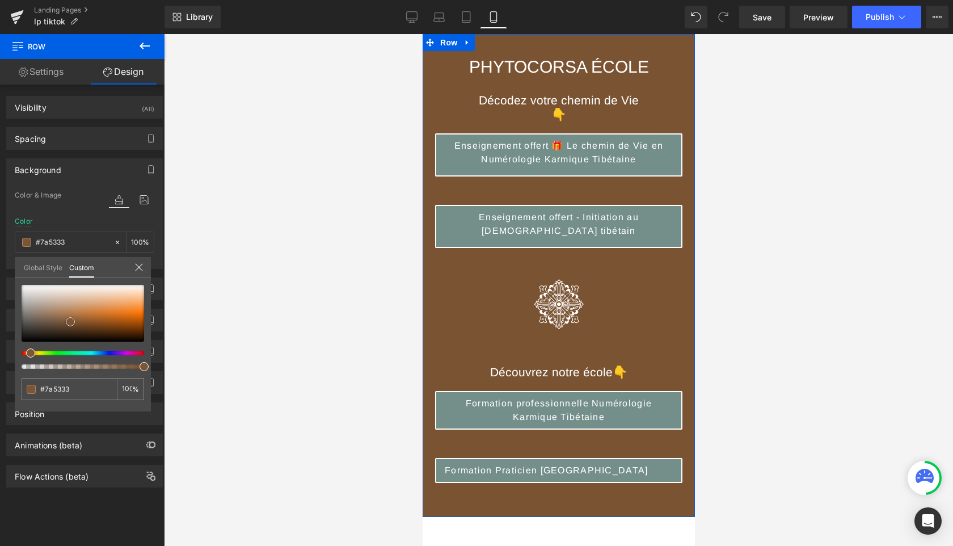
type input "#795334"
type input "#8a6241"
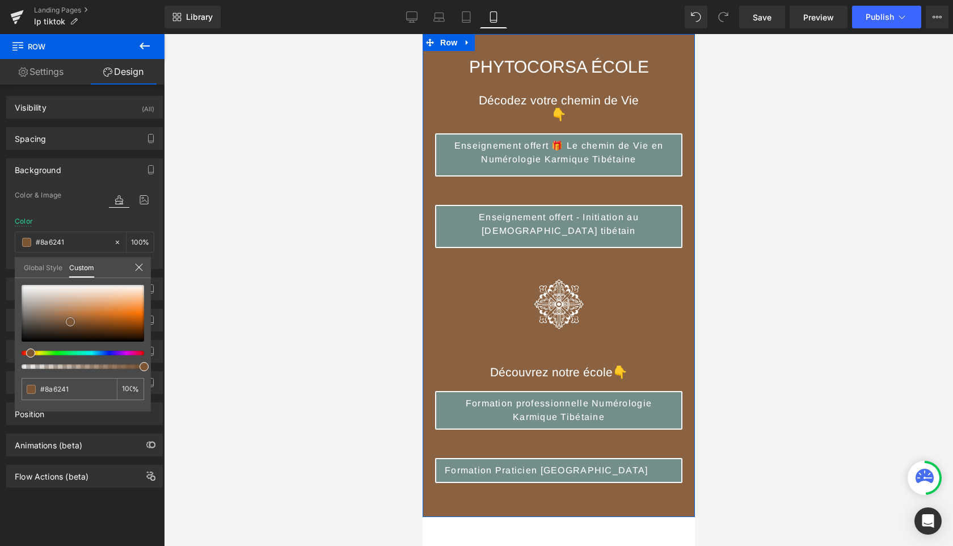
type input "#8f6746"
type input "#966f4f"
type input "#997150"
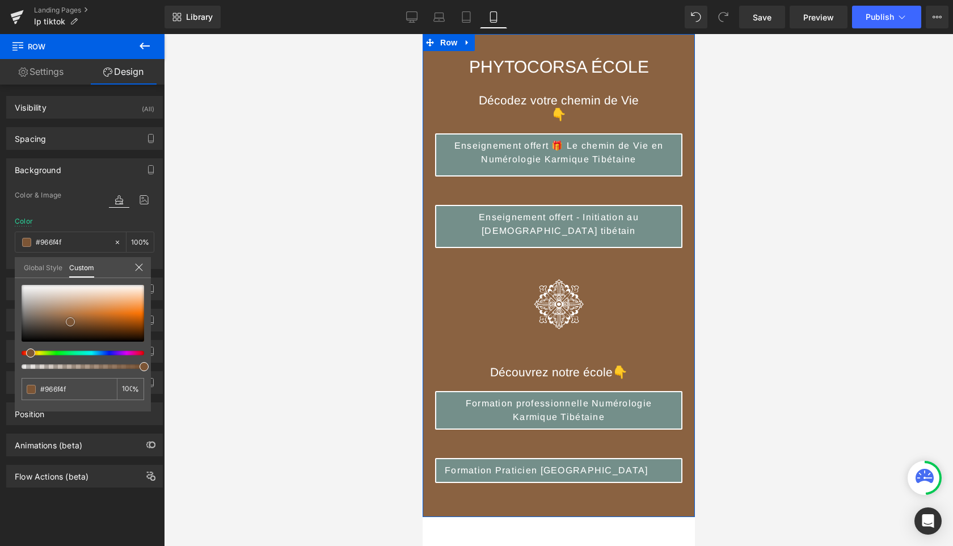
type input "#997150"
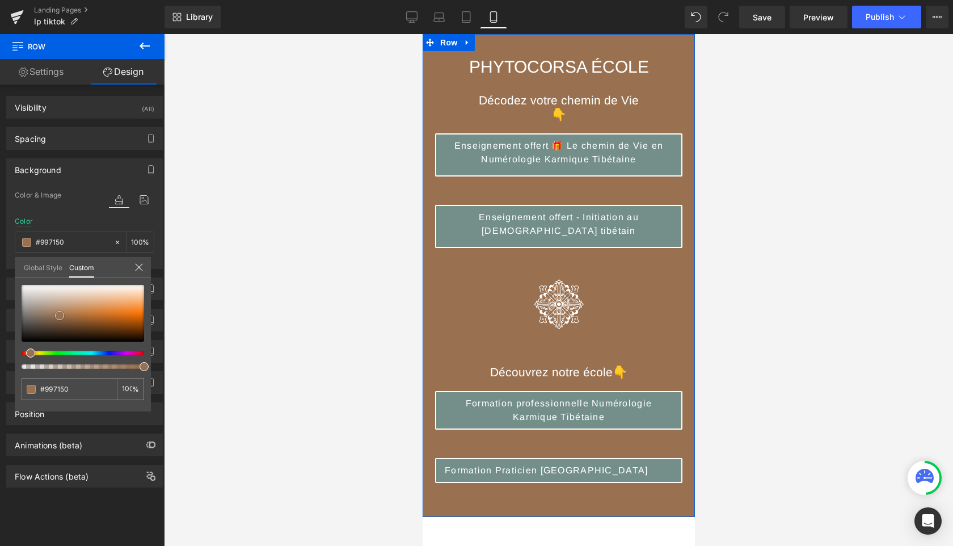
type input "#9d7452"
type input "#997150"
type input "#987152"
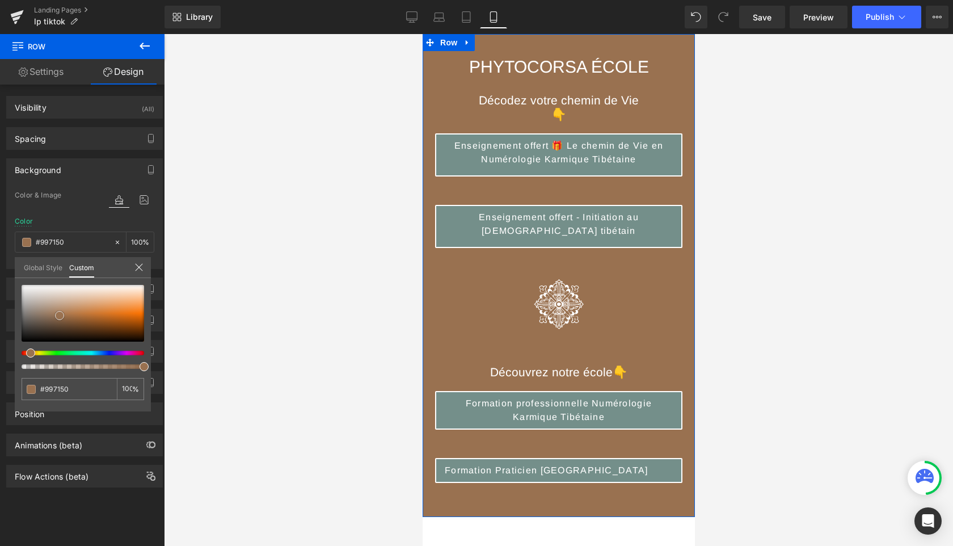
type input "#987152"
type input "#956f50"
type input "#946f51"
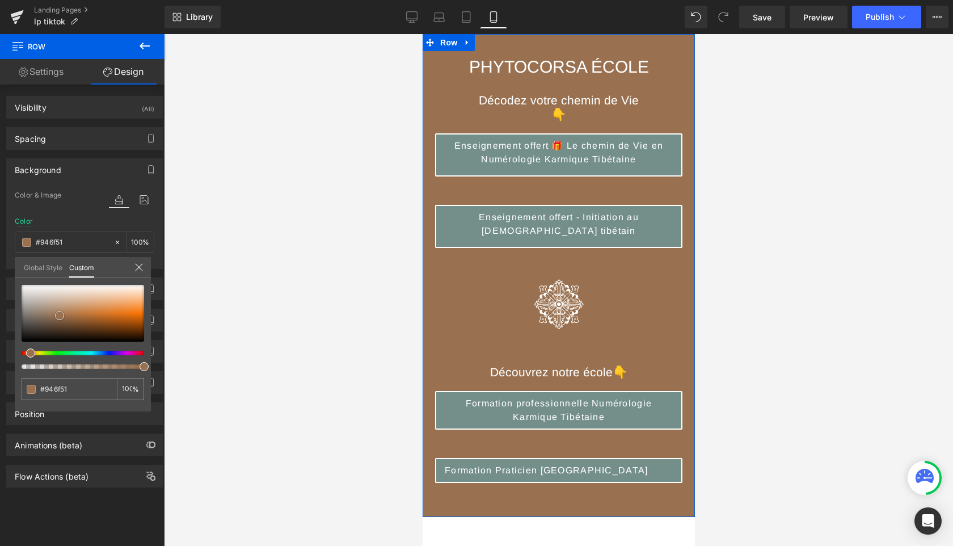
type input "#916f53"
type input "#8c6d54"
type input "#8b6d55"
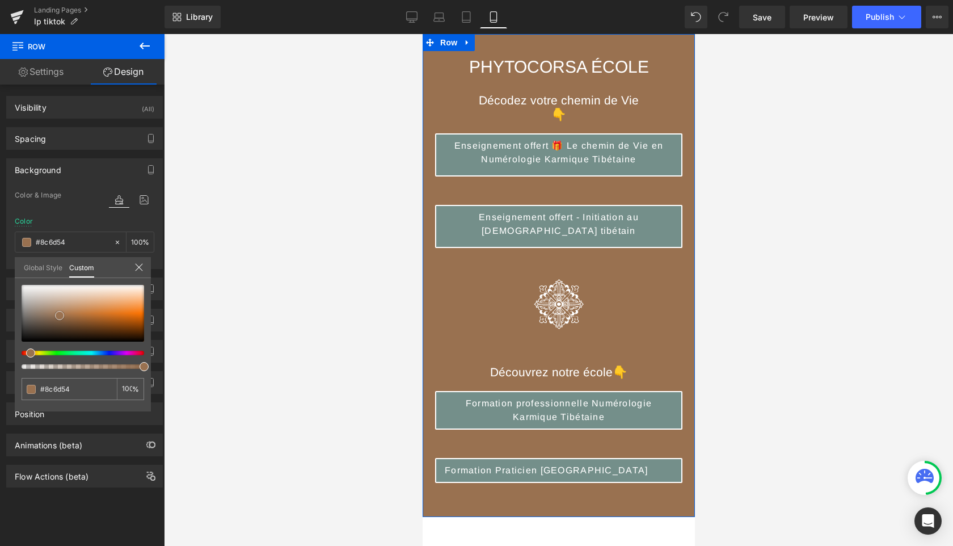
type input "#8b6d55"
type input "#866b54"
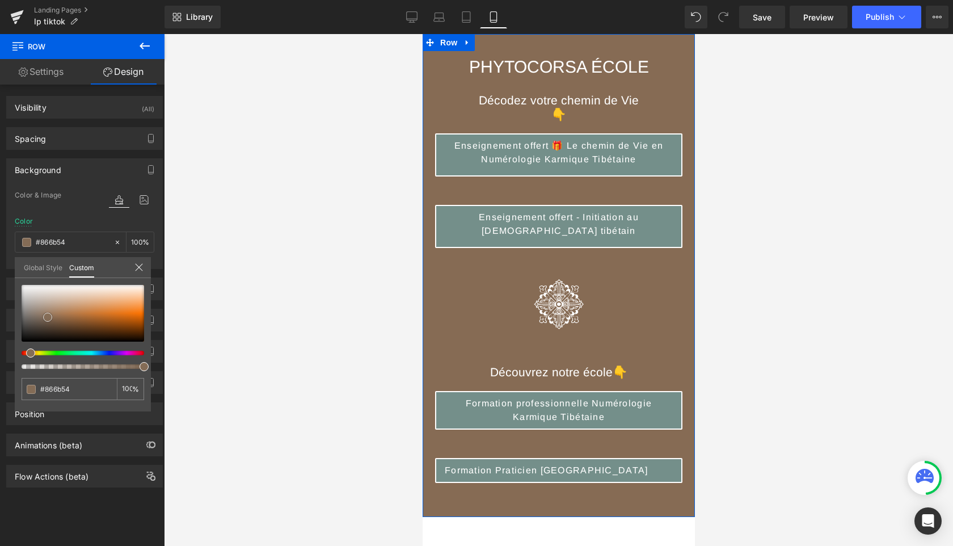
type input "#856c55"
type input "#836c57"
type input "#816c59"
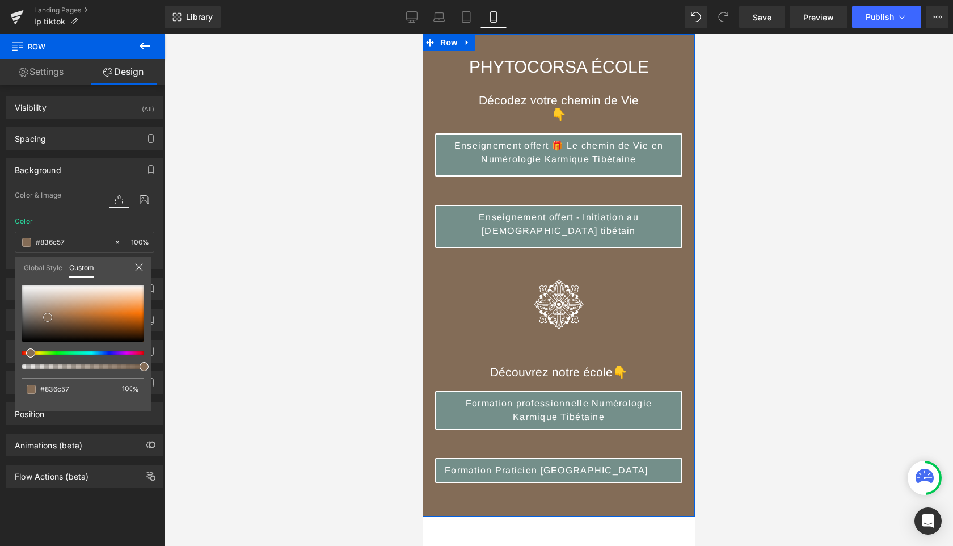
type input "#816c59"
type input "#806d5b"
type input "#7e6d5d"
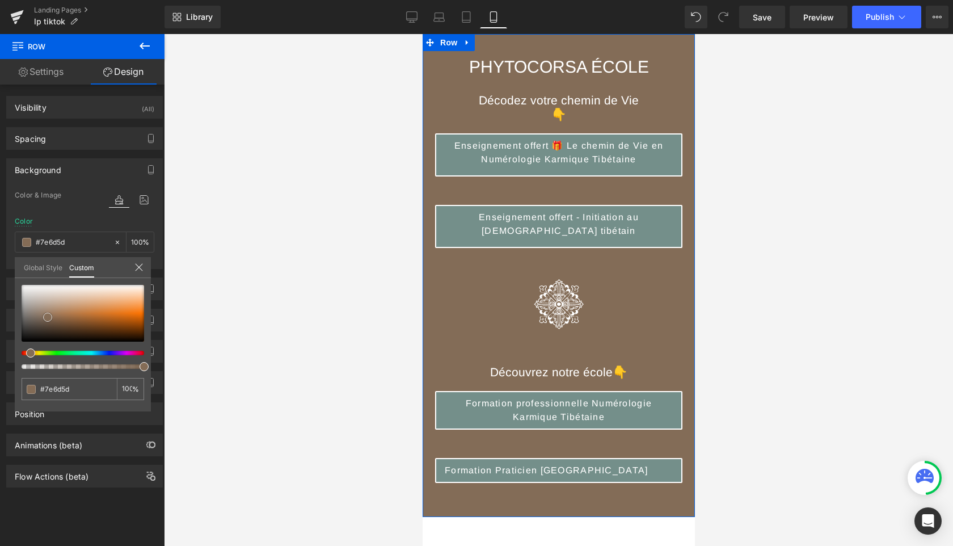
type input "#7a6a5c"
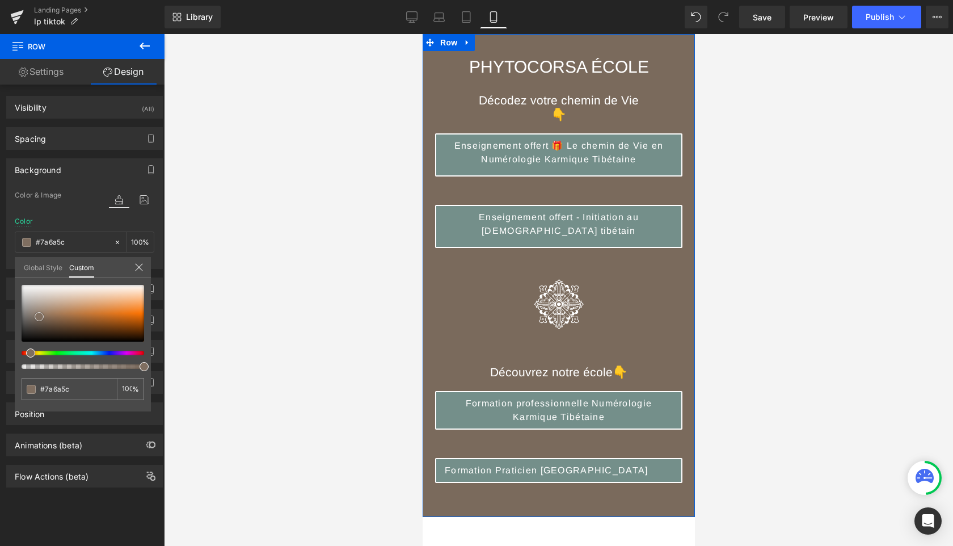
type input "#7d6c5e"
type input "#7f6e60"
type input "#827162"
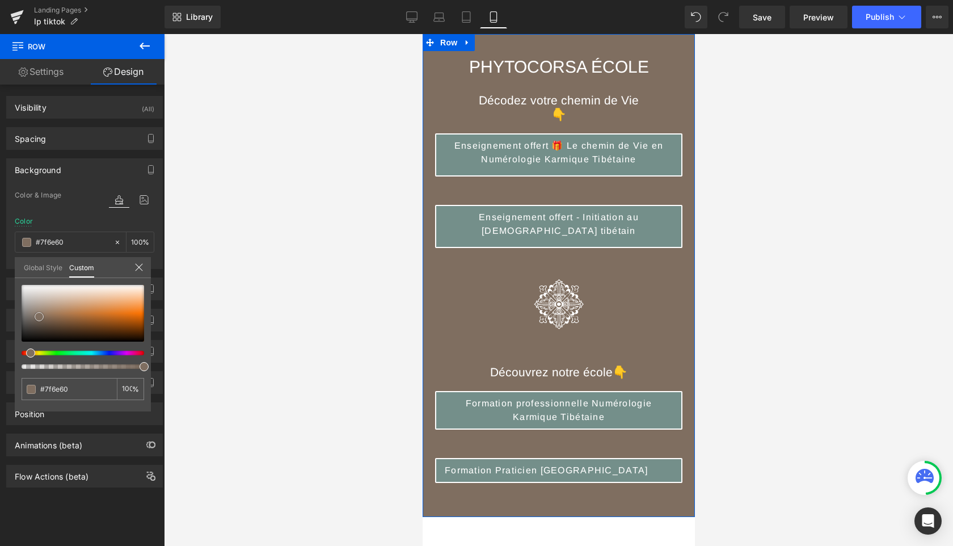
type input "#827162"
type input "#857464"
type input "#827262"
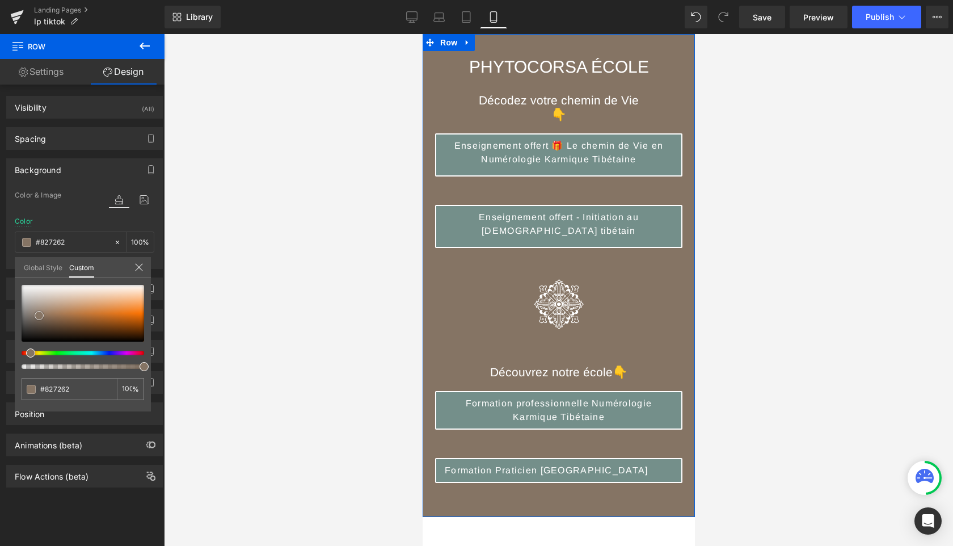
type input "#7f7060"
type input "#7d6e5e"
type input "#7b6b5b"
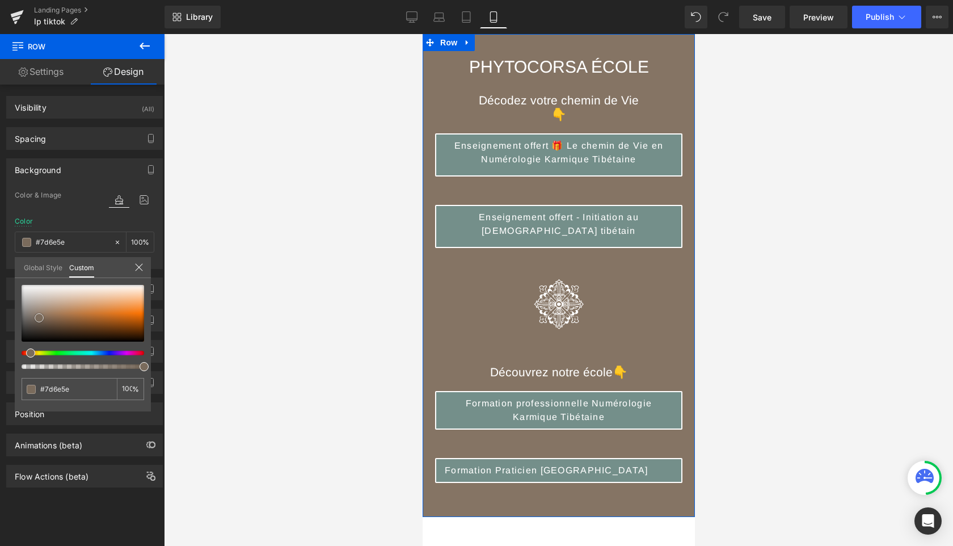
type input "#7b6b5b"
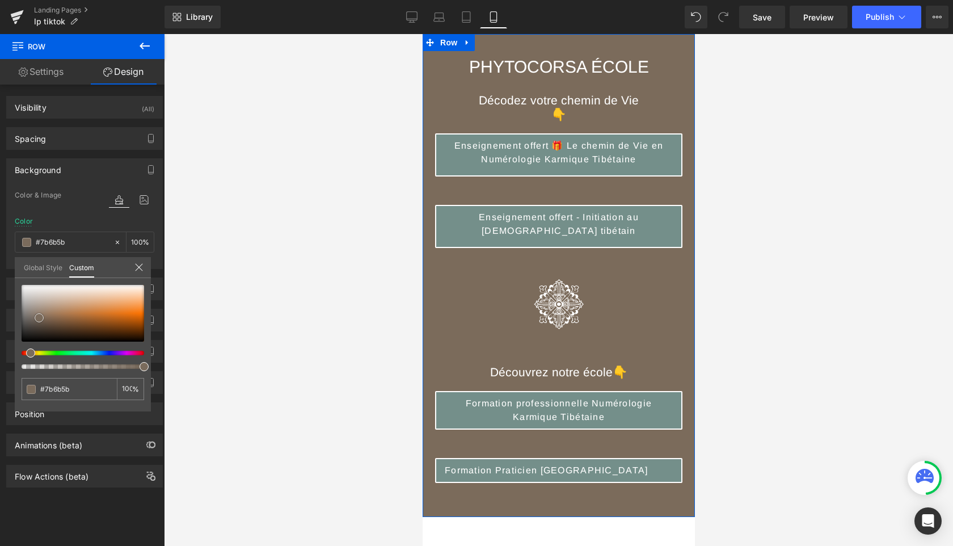
type input "#786858"
type input "#766655"
type input "#746452"
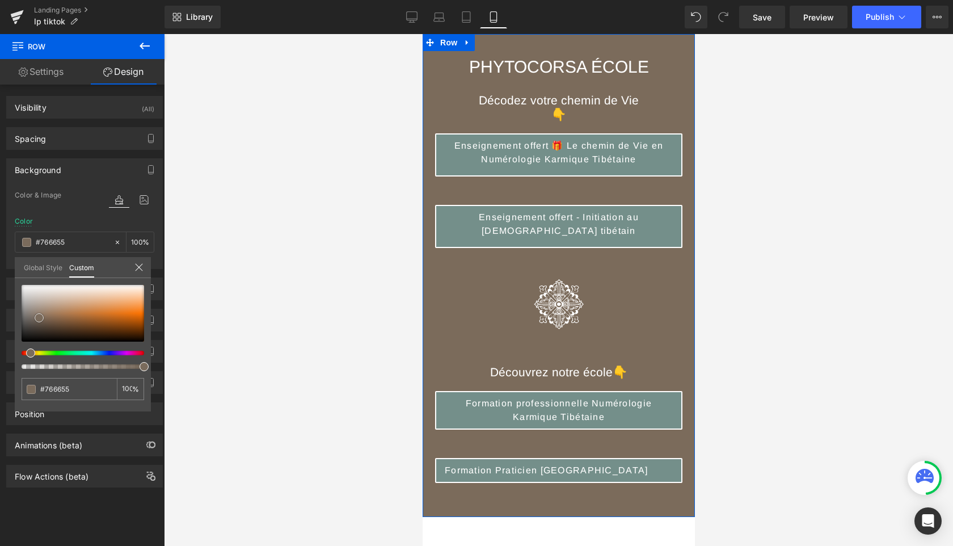
type input "#746452"
type input "#756451"
type input "#766450"
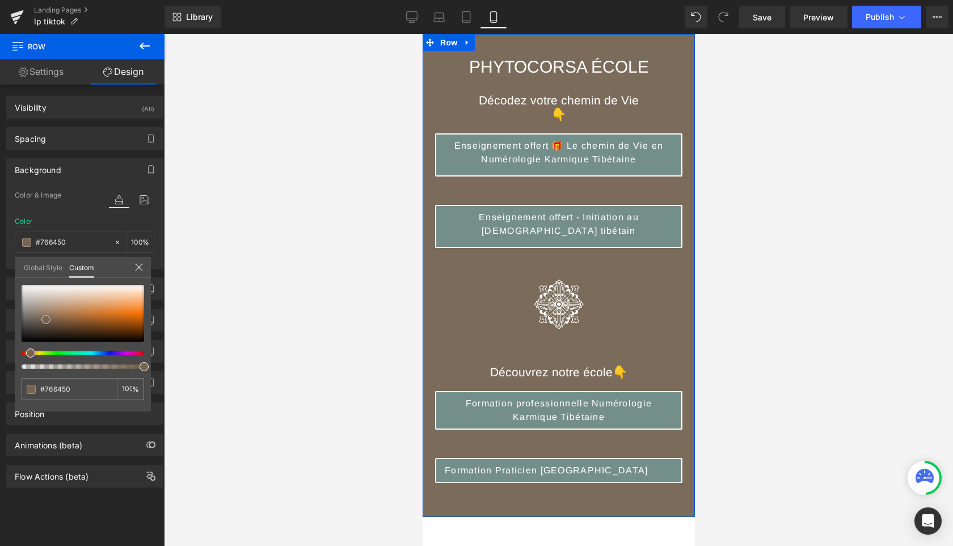
type input "#77644f"
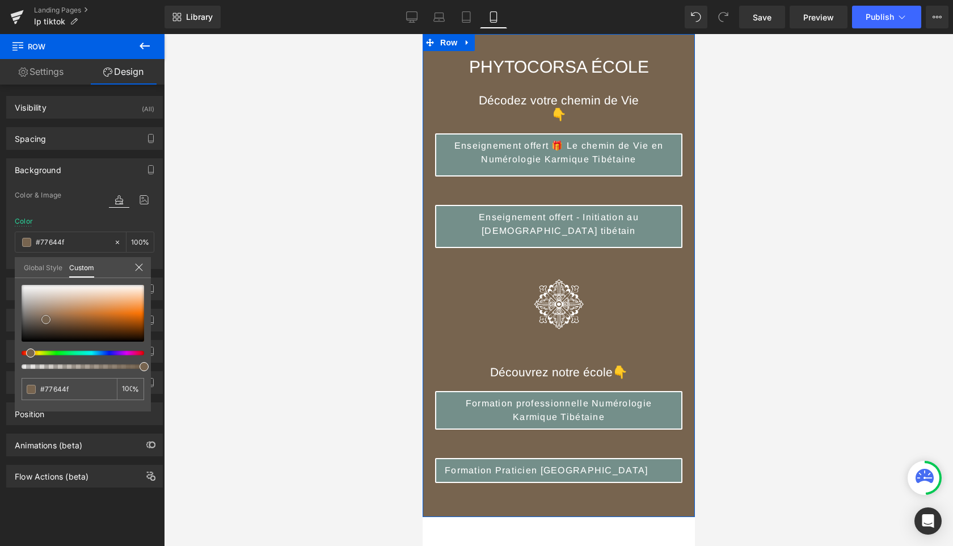
type input "#78644e"
type input "#79644d"
type input "#7d664e"
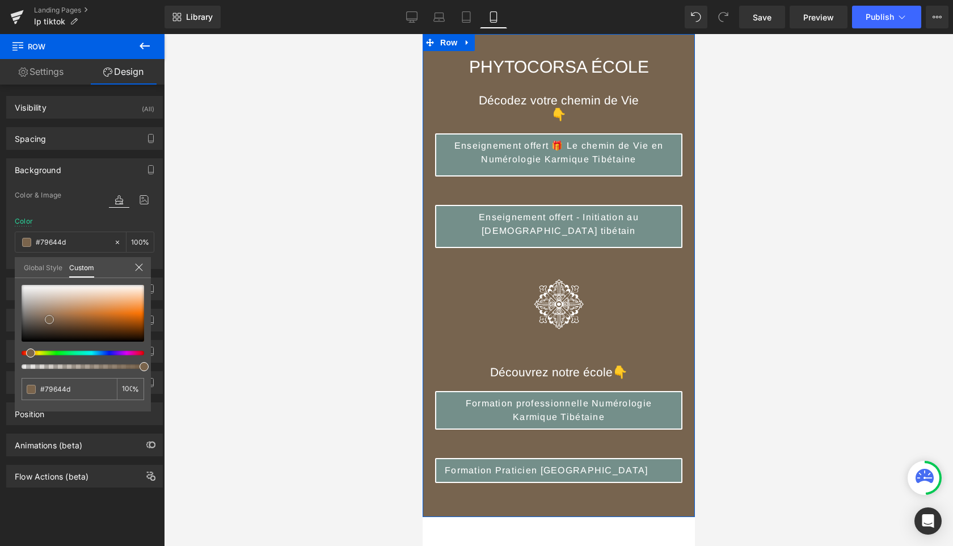
type input "#7d664e"
type input "#81694f"
type input "#876e53"
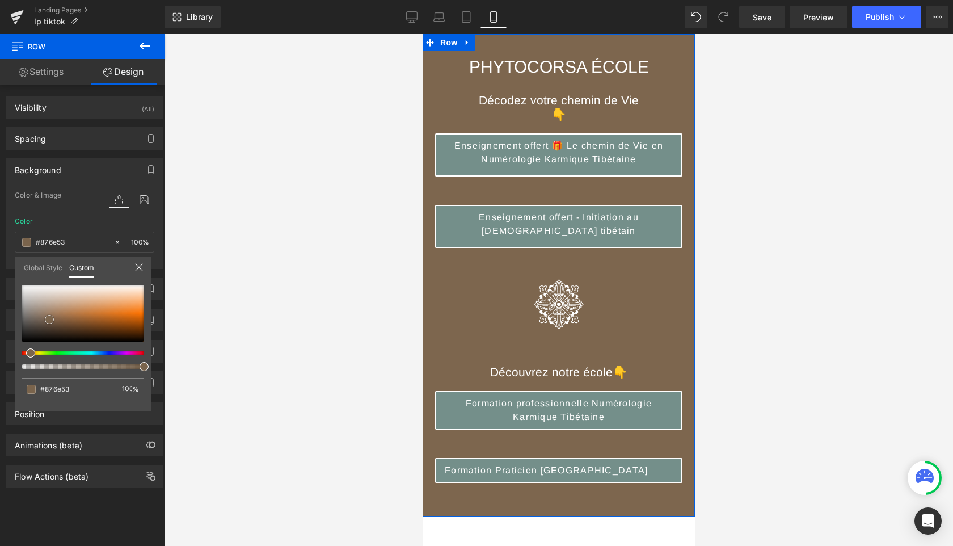
type input "#8b7155"
type input "#927657"
type input "#927857"
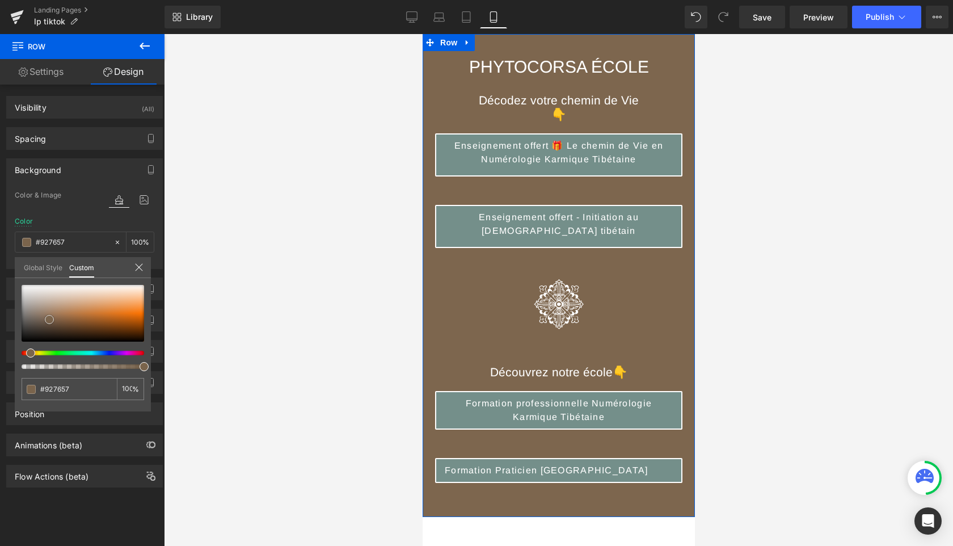
type input "#927857"
type input "#957c59"
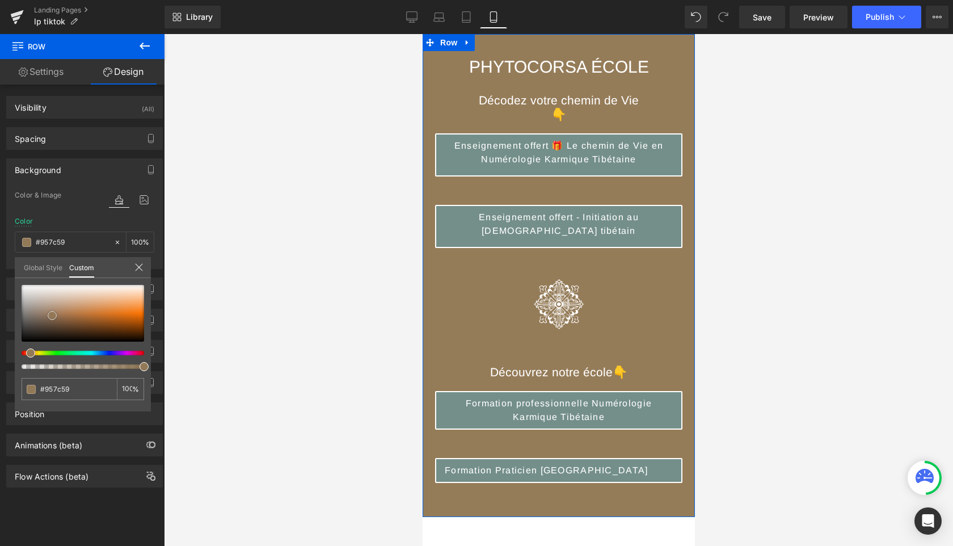
type input "#997f5b"
type input "#9c825d"
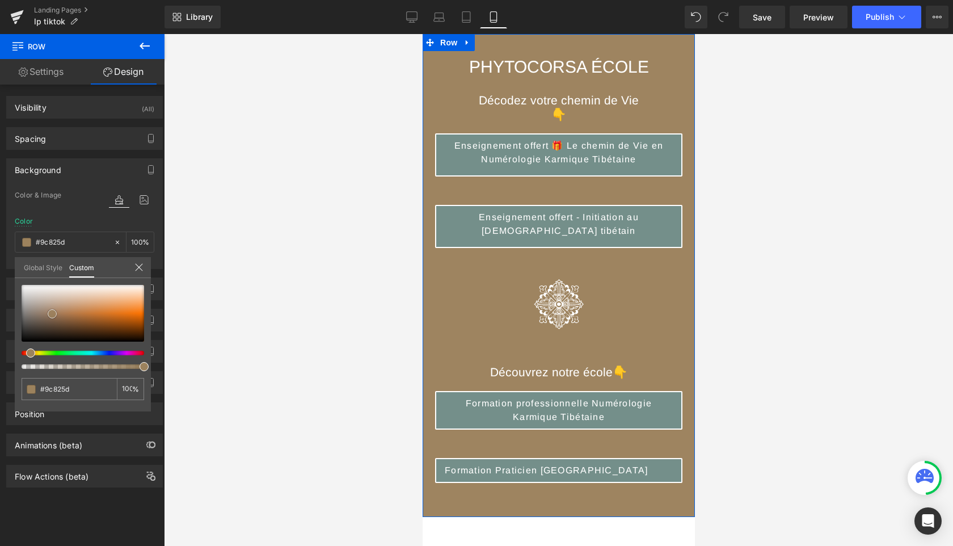
type input "#9e8460"
type input "#9e8665"
type input "#9e886a"
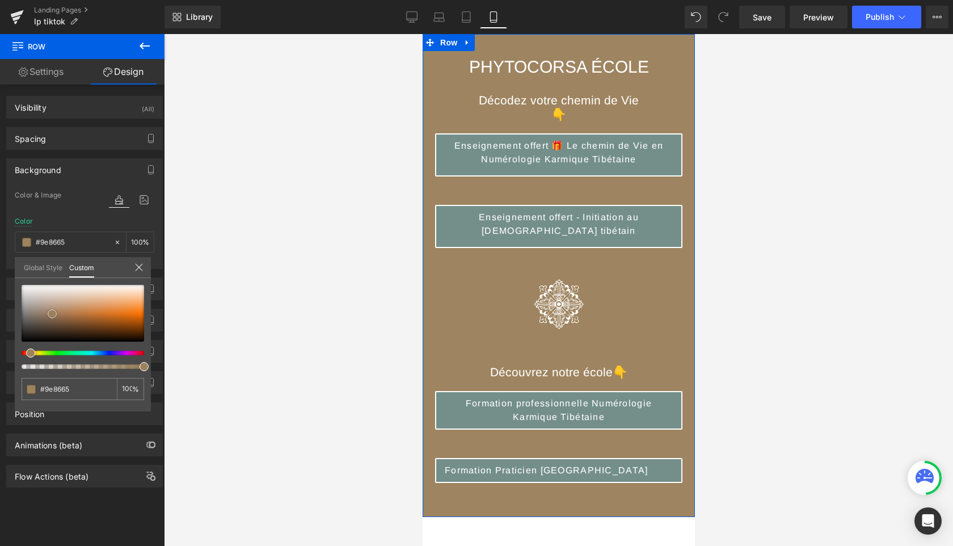
type input "#9e886a"
type input "#9d886c"
type input "#9b876d"
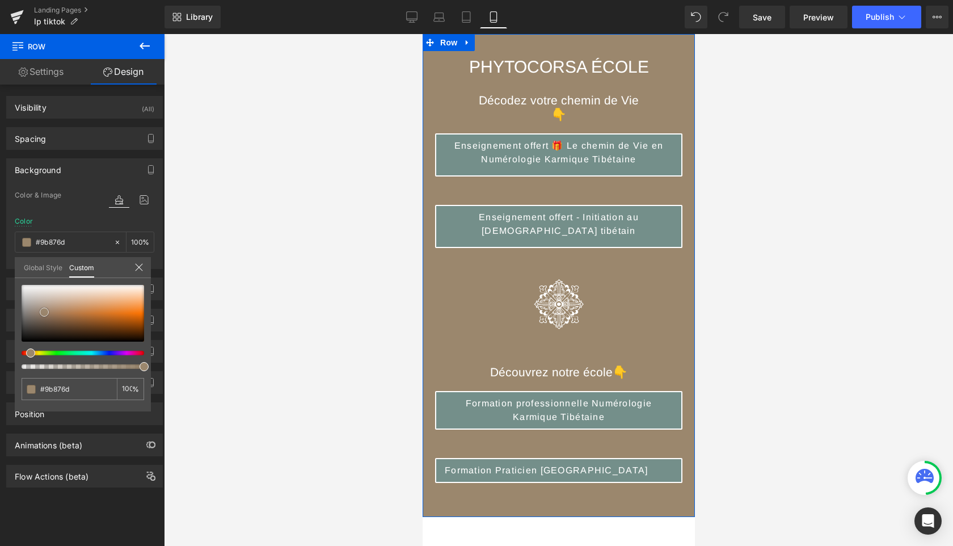
type input "#9d8a70"
type input "#9c8a71"
type input "#9e8d74"
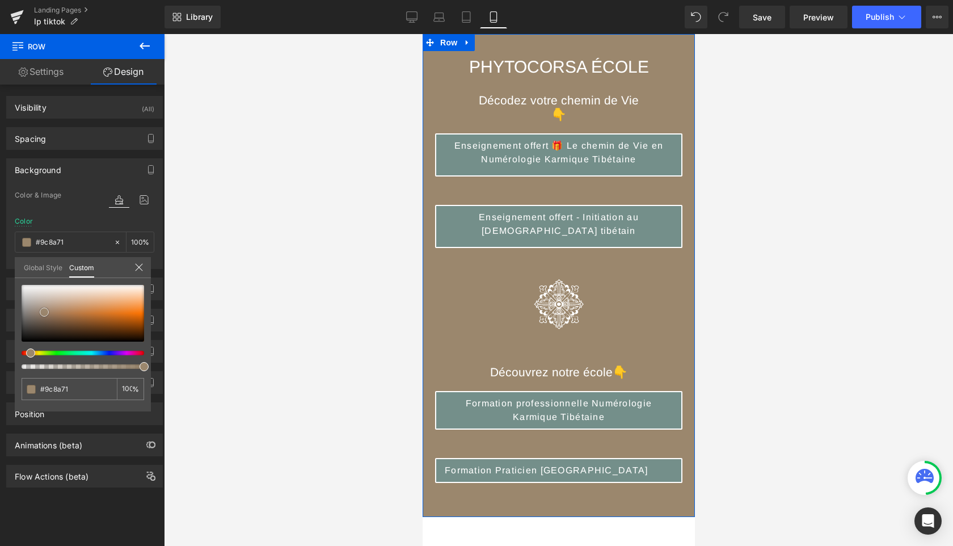
type input "#9e8d74"
type input "#9d8d75"
type input "#9c8d76"
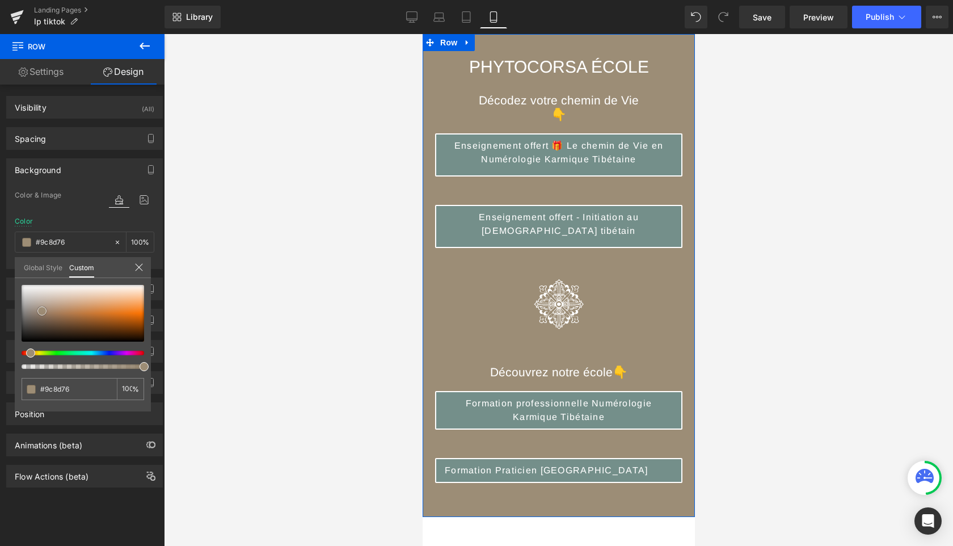
type input "#998a75"
type input "#978976"
type input "#968977"
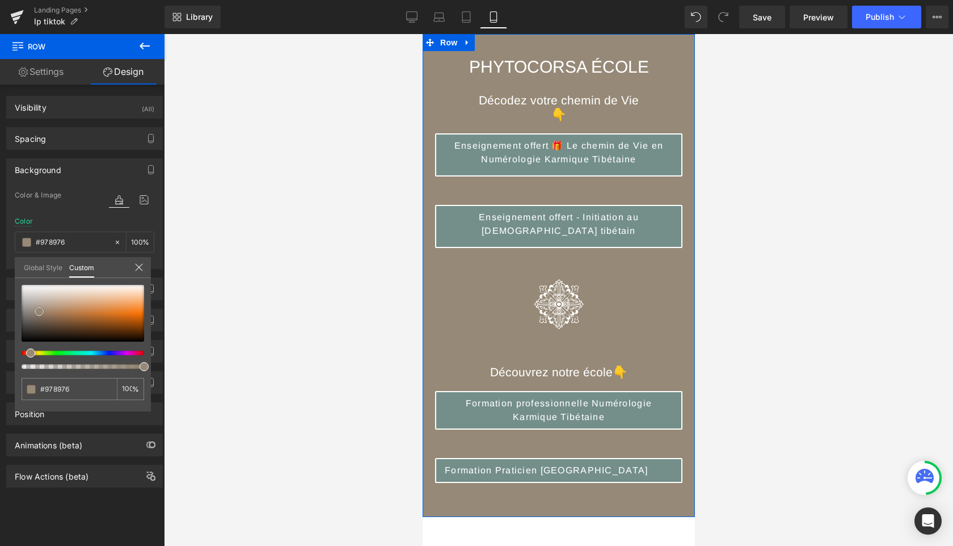
type input "#968977"
type input "#958978"
type input "#938775"
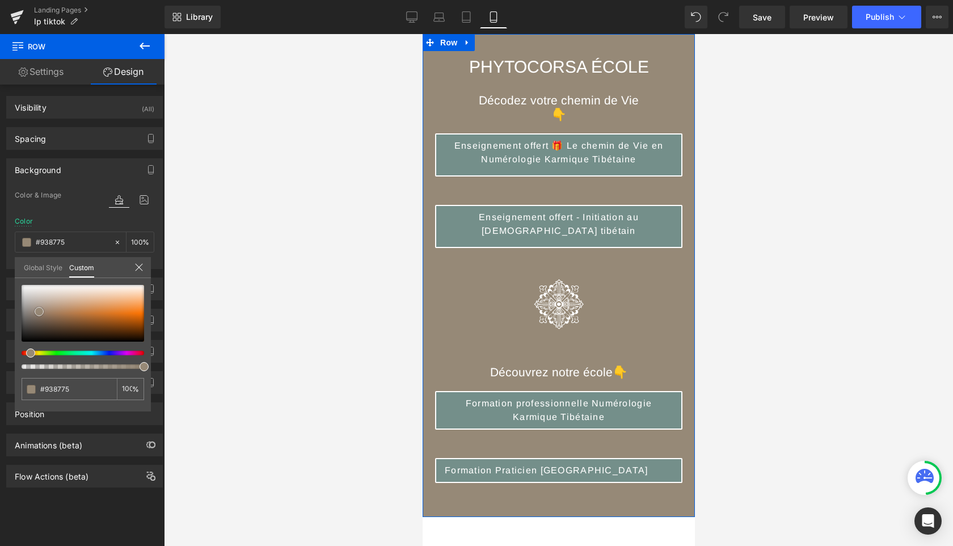
type input "#918573"
type input "#8e8270"
type input "#8d8271"
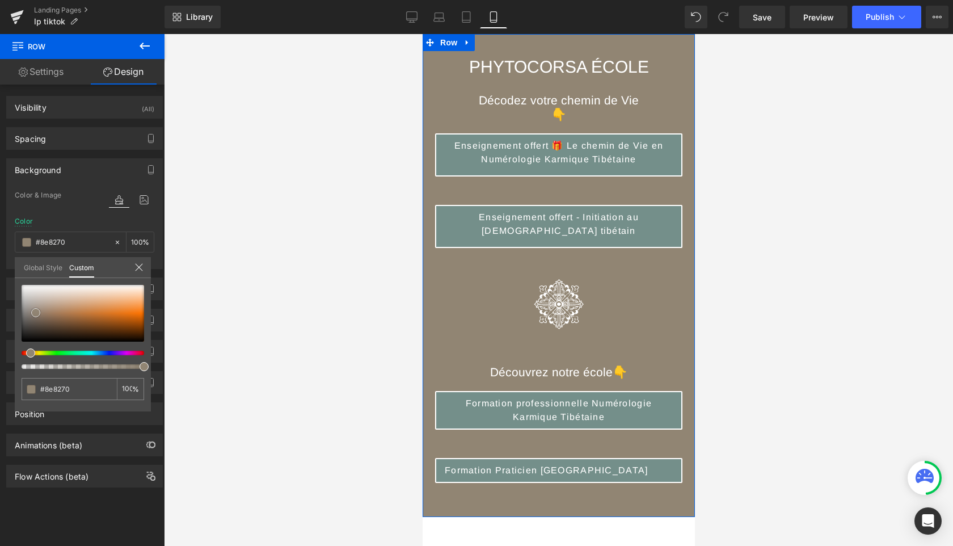
type input "#8d8271"
type input "#8a7f6f"
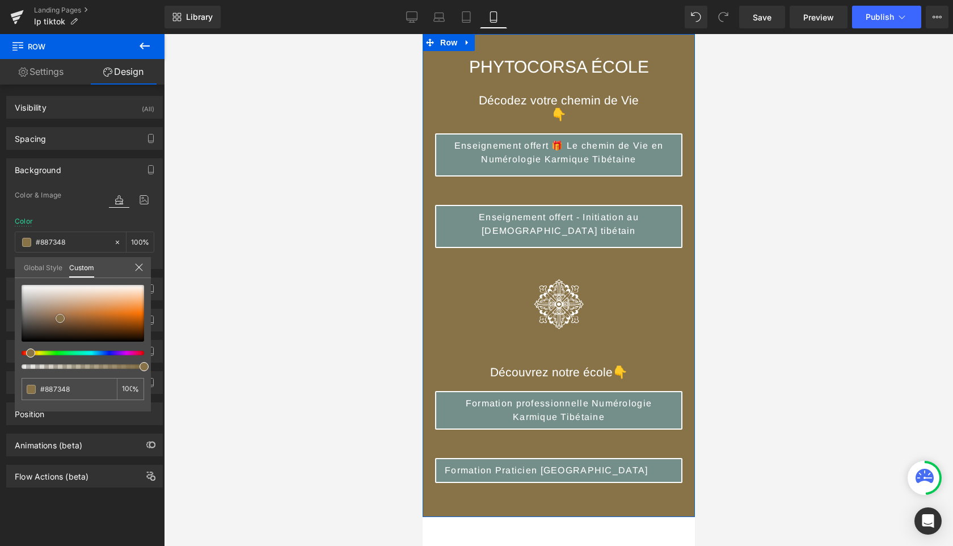
drag, startPoint x: 72, startPoint y: 322, endPoint x: 60, endPoint y: 318, distance: 12.8
click at [60, 318] on div at bounding box center [83, 313] width 123 height 57
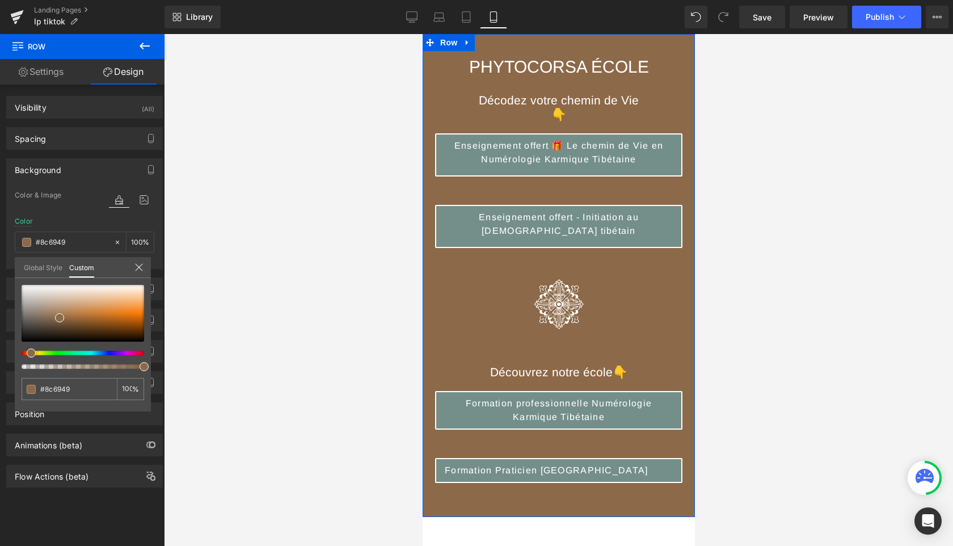
click at [27, 352] on span at bounding box center [31, 352] width 9 height 9
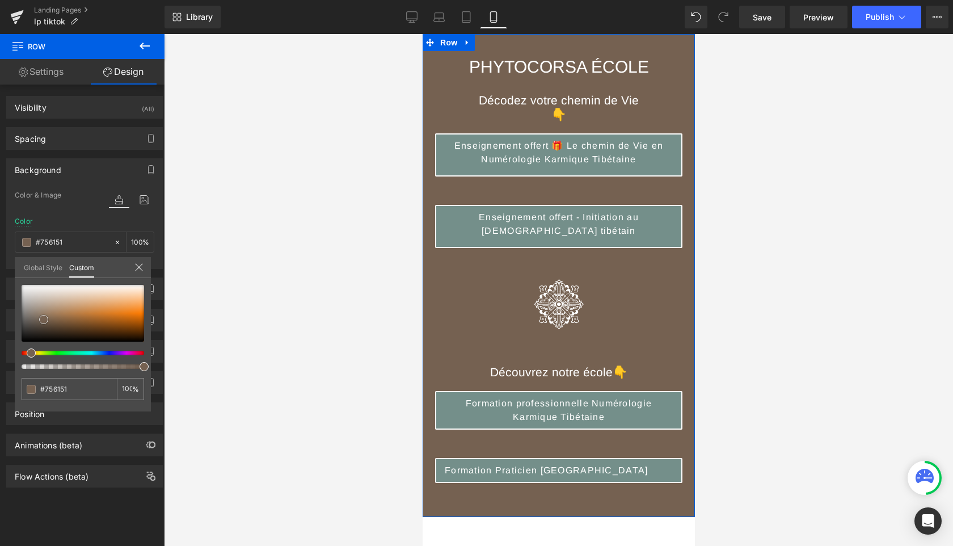
drag, startPoint x: 59, startPoint y: 317, endPoint x: 43, endPoint y: 318, distance: 16.0
click at [43, 318] on span at bounding box center [43, 319] width 9 height 9
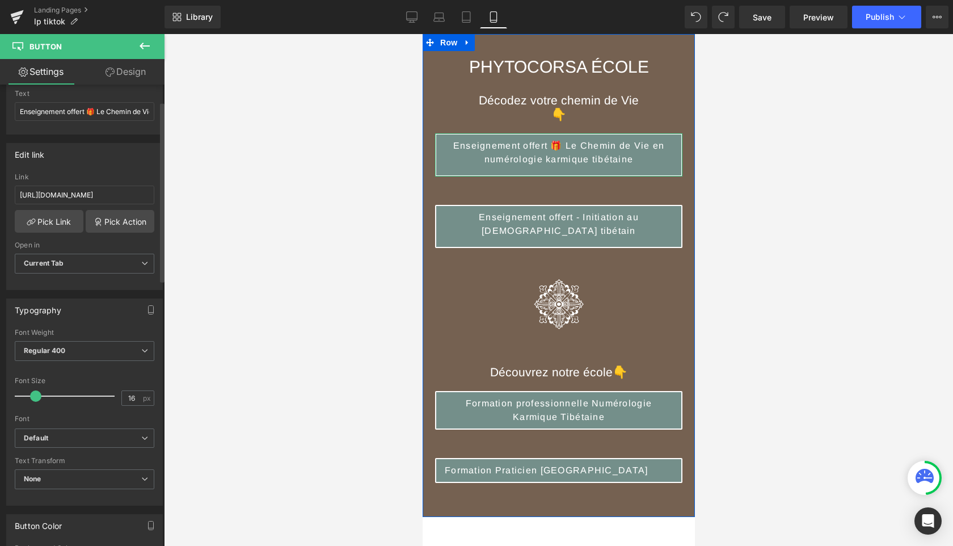
scroll to position [0, 0]
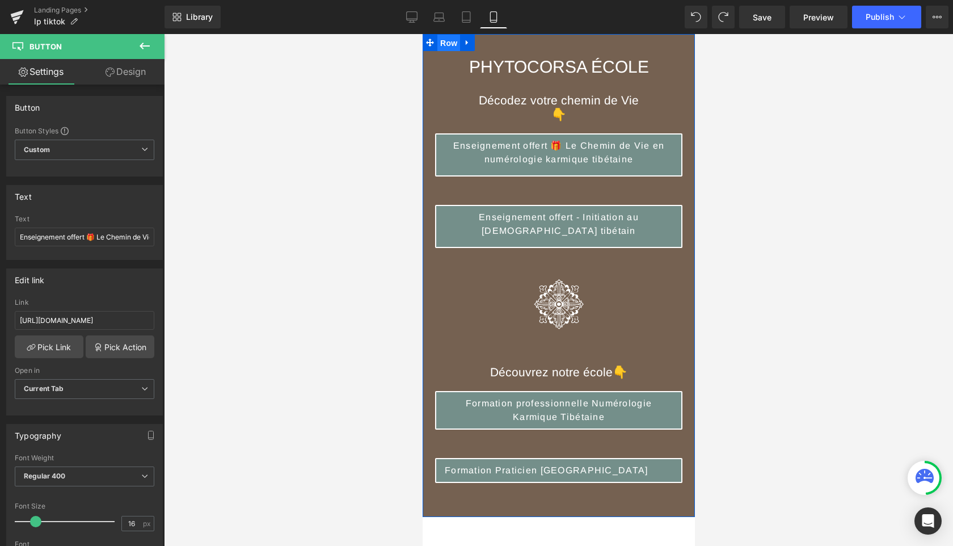
click at [455, 40] on span "Row" at bounding box center [448, 43] width 23 height 17
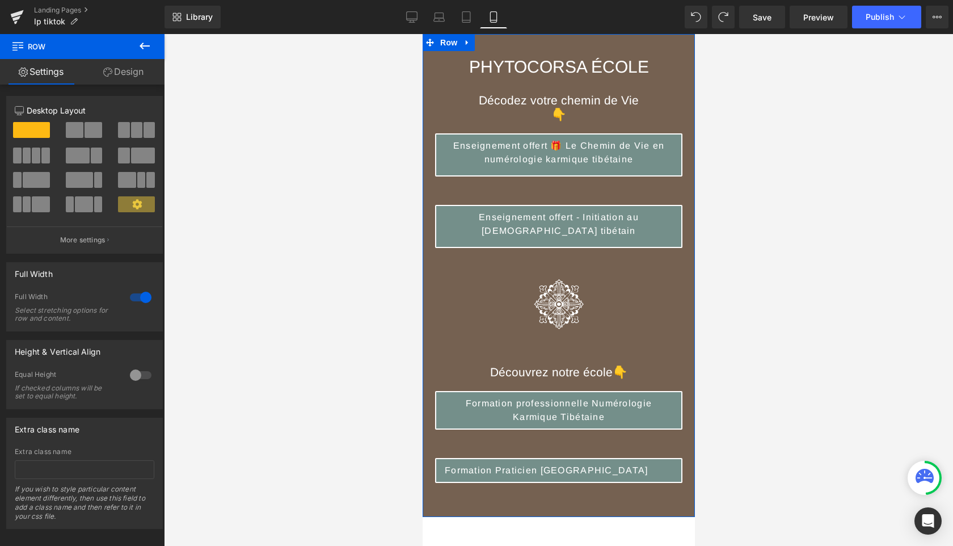
click at [129, 73] on link "Design" at bounding box center [123, 72] width 82 height 26
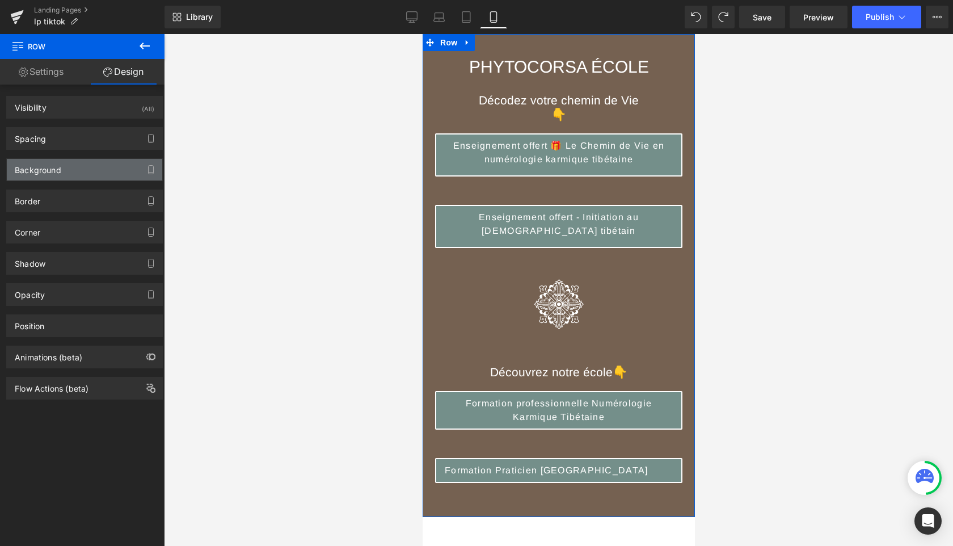
click at [64, 175] on div "Background" at bounding box center [85, 170] width 156 height 22
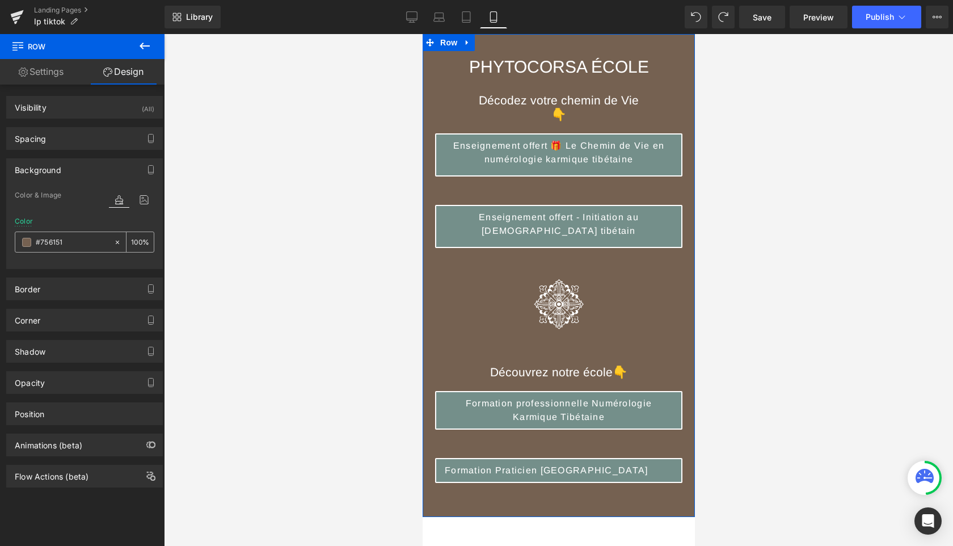
click at [74, 241] on input "#756151" at bounding box center [72, 242] width 73 height 12
paste input "48f8a"
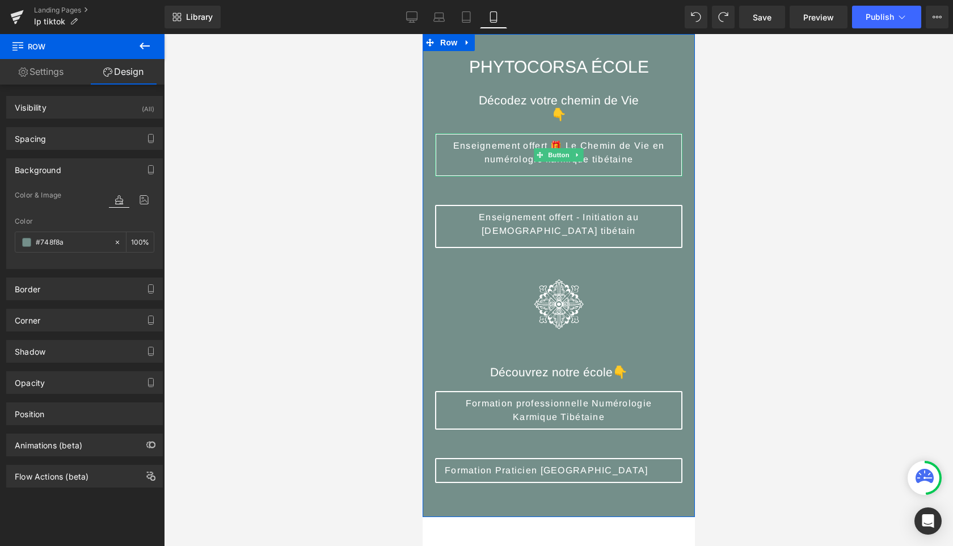
click at [649, 162] on span "Enseignement offert 🎁 Le Chemin de Vie en numérologie karmique tibétaine" at bounding box center [558, 152] width 228 height 27
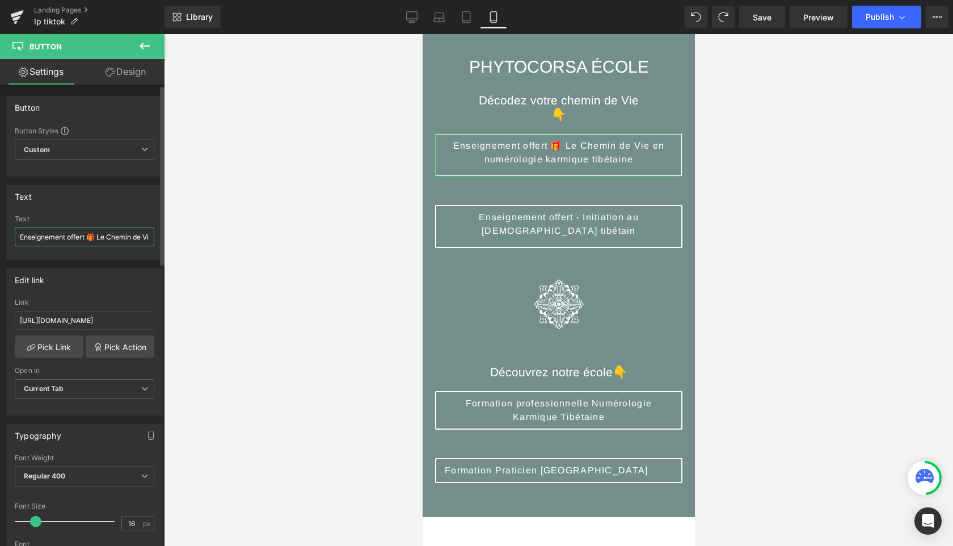
click at [110, 239] on input "Enseignement offert 🎁 Le Chemin de Vie en numérologie karmique tibétaine" at bounding box center [85, 237] width 140 height 19
click at [111, 238] on input "Enseignement offert 🎁 Le chemin de Vie en numérologie karmique tibétaine" at bounding box center [85, 237] width 140 height 19
click at [123, 240] on input "Enseignement offert 🎁 Le chemin de Vie en Numérologie karmique tibétaine" at bounding box center [85, 237] width 140 height 19
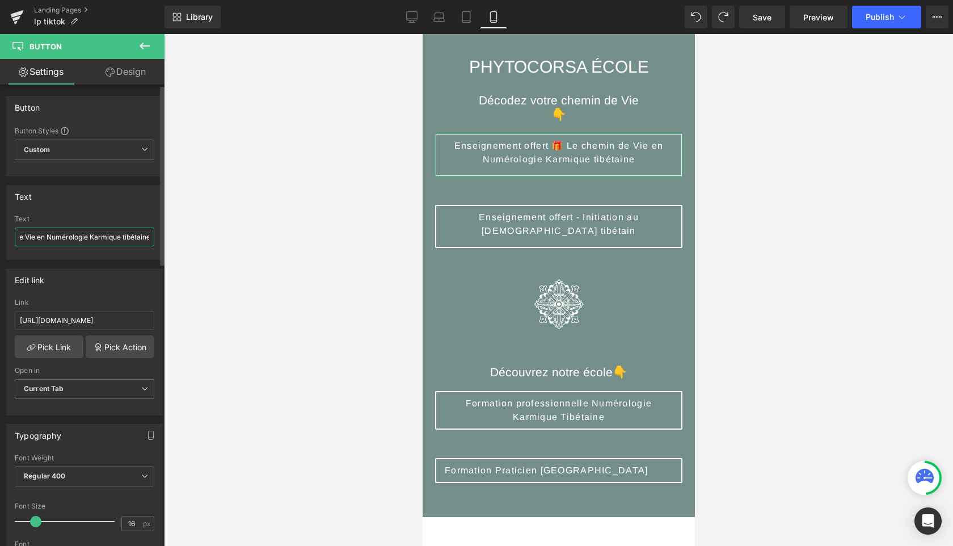
scroll to position [0, 122]
click at [119, 237] on input "Enseignement offert 🎁 Le chemin de Vie en Numérologie Karmique tibétaine" at bounding box center [85, 237] width 140 height 19
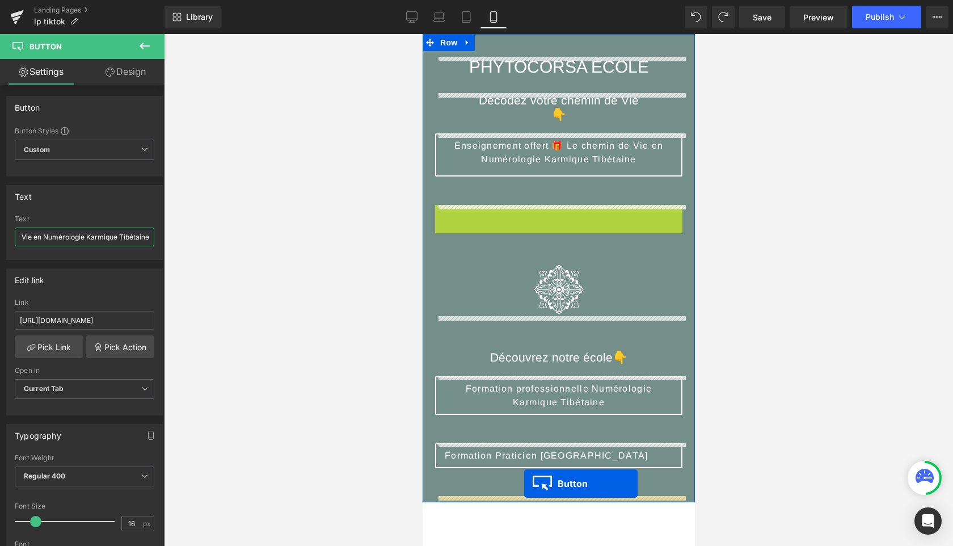
drag, startPoint x: 539, startPoint y: 227, endPoint x: 524, endPoint y: 484, distance: 257.6
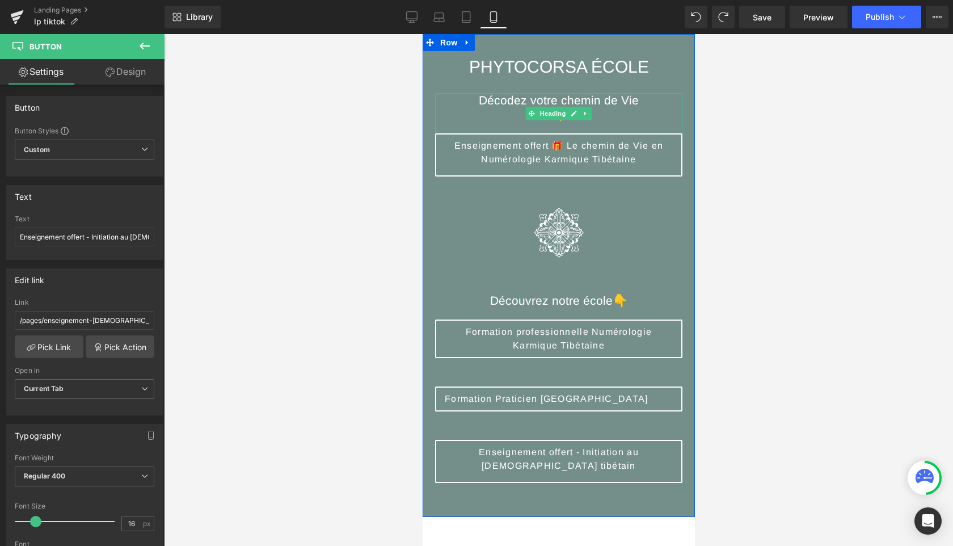
click at [512, 115] on h4 "👇" at bounding box center [558, 114] width 247 height 14
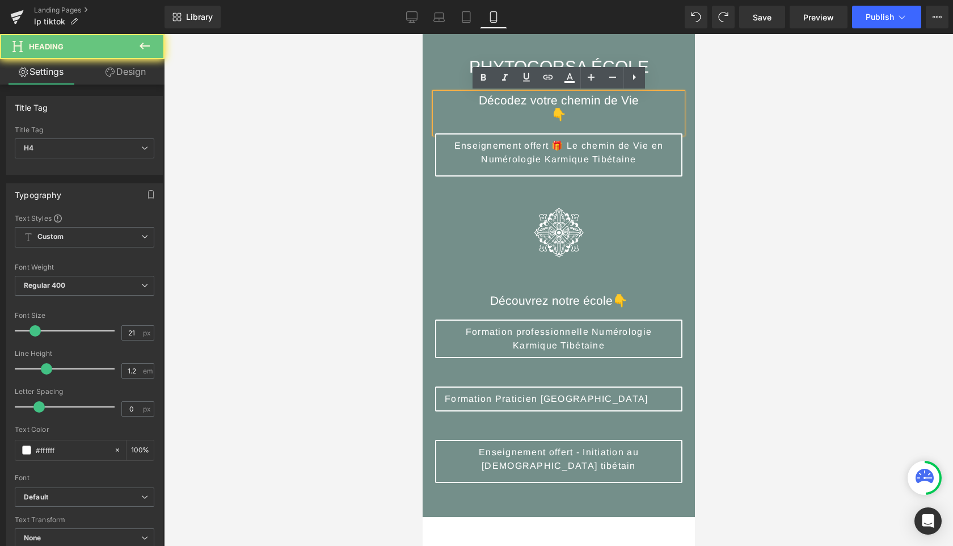
click at [532, 116] on h4 "👇" at bounding box center [558, 114] width 247 height 14
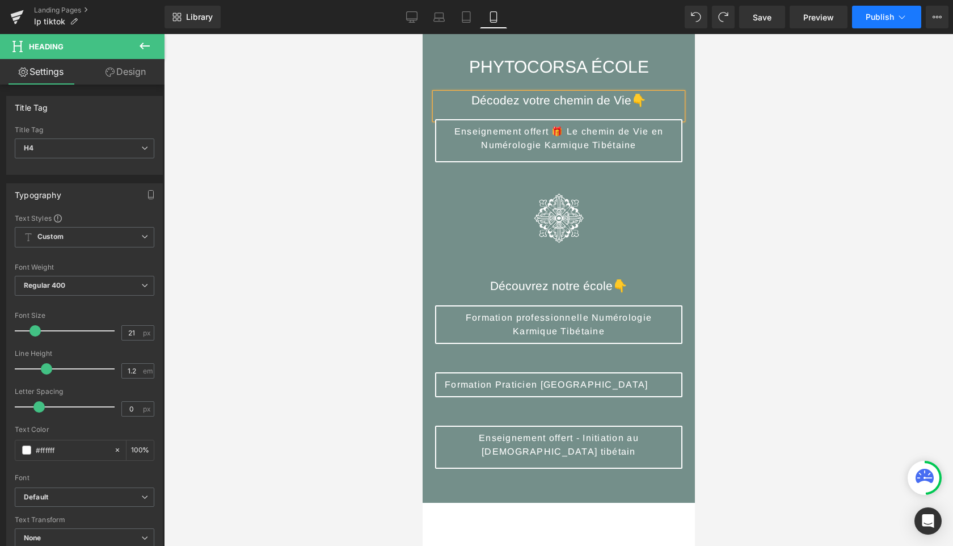
click at [879, 18] on span "Publish" at bounding box center [880, 16] width 28 height 9
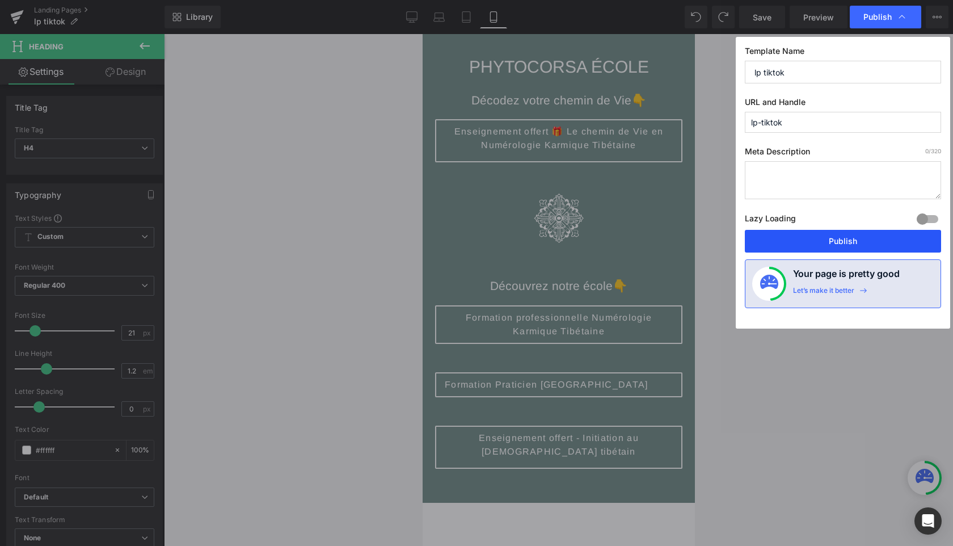
click at [842, 237] on button "Publish" at bounding box center [843, 241] width 196 height 23
